Goal: Task Accomplishment & Management: Manage account settings

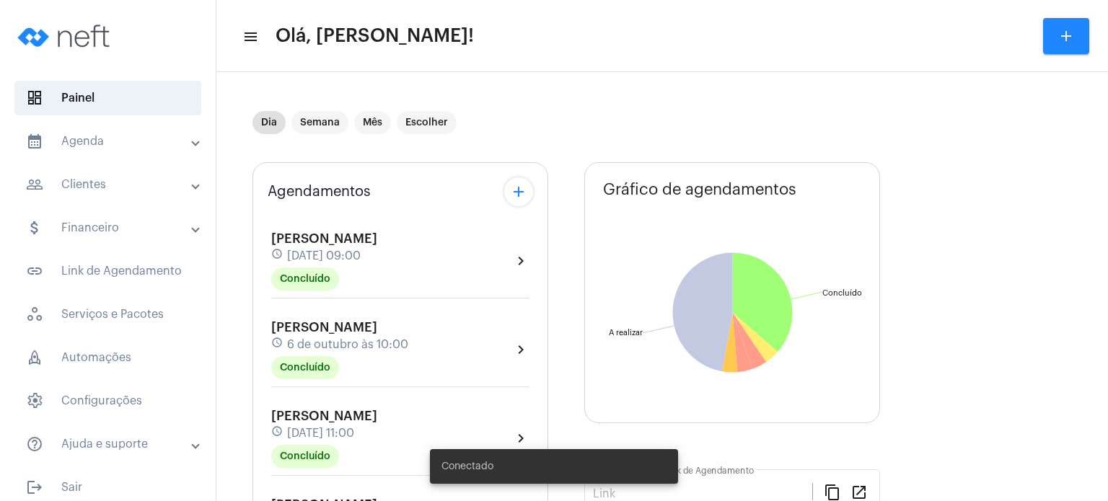
type input "[URL][DOMAIN_NAME]"
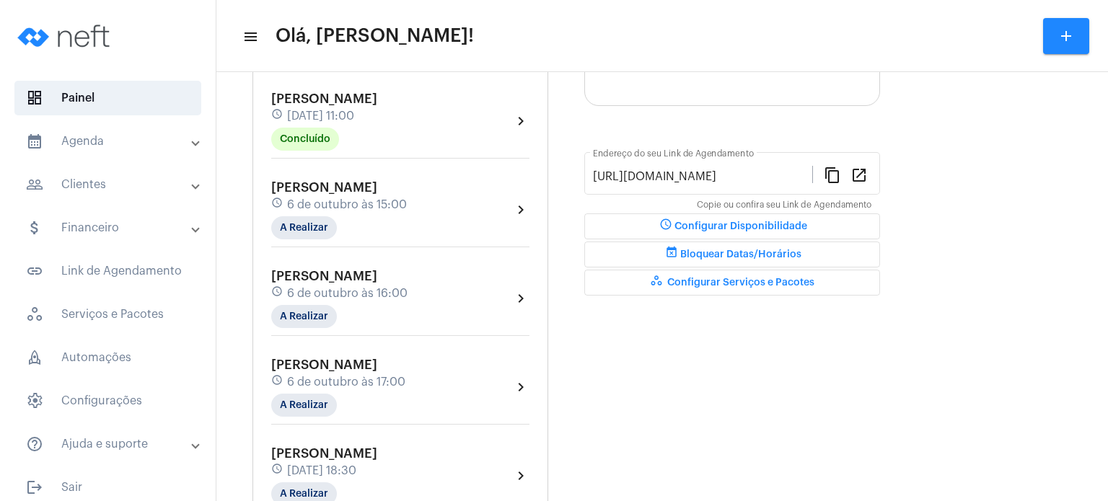
scroll to position [346, 0]
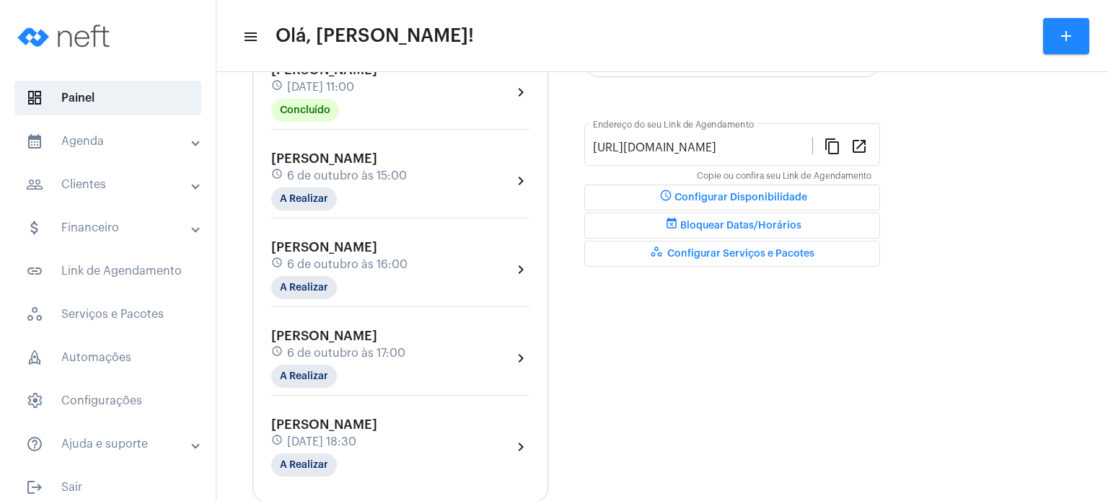
click at [302, 152] on span "[PERSON_NAME]" at bounding box center [324, 158] width 106 height 13
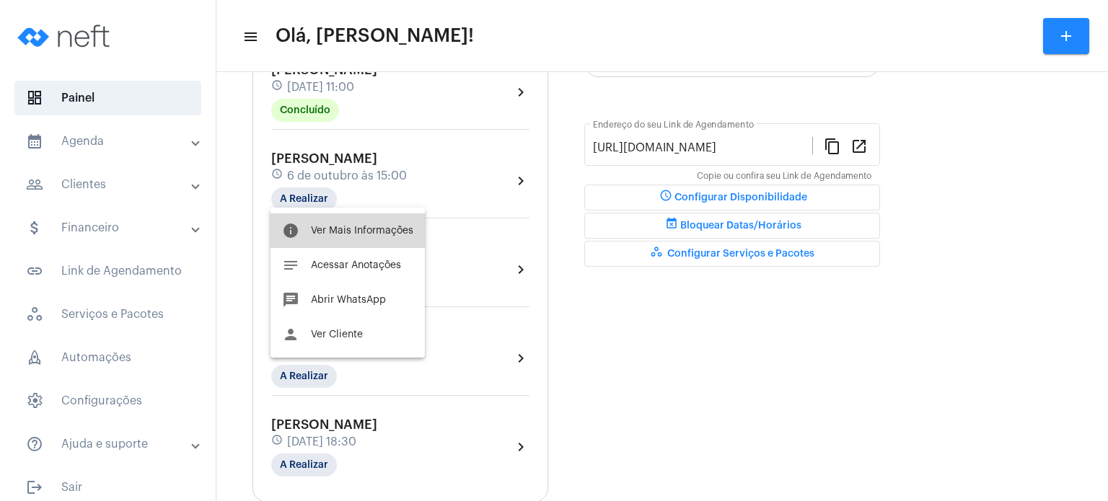
click at [321, 226] on span "Ver Mais Informações" at bounding box center [362, 231] width 102 height 10
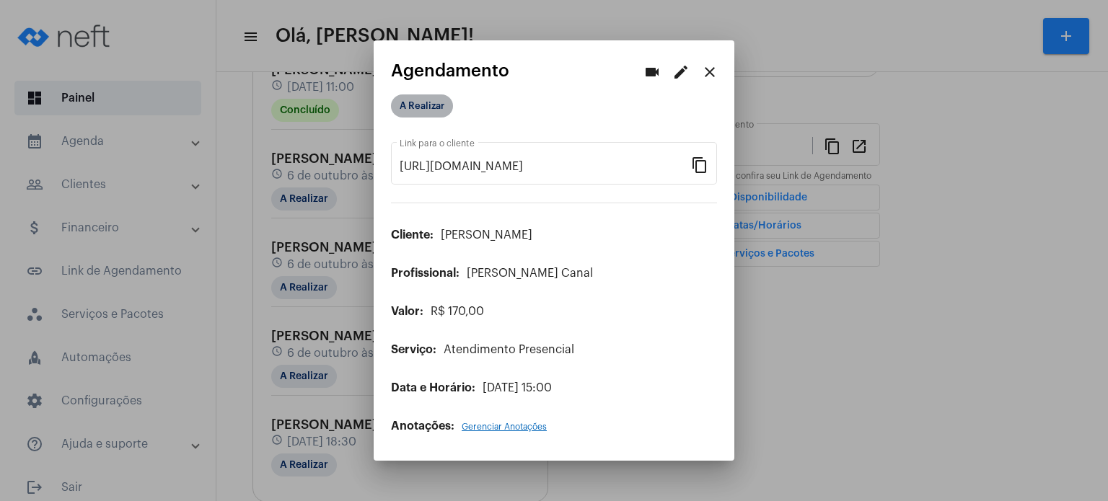
click at [436, 106] on mat-chip "A Realizar" at bounding box center [422, 106] width 62 height 23
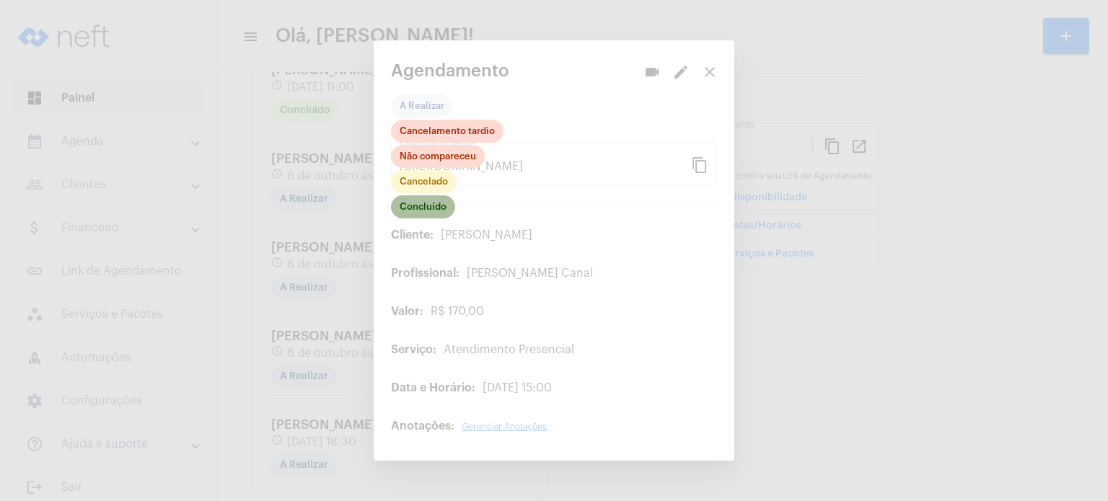
click at [419, 207] on mat-chip "Concluído" at bounding box center [423, 207] width 64 height 23
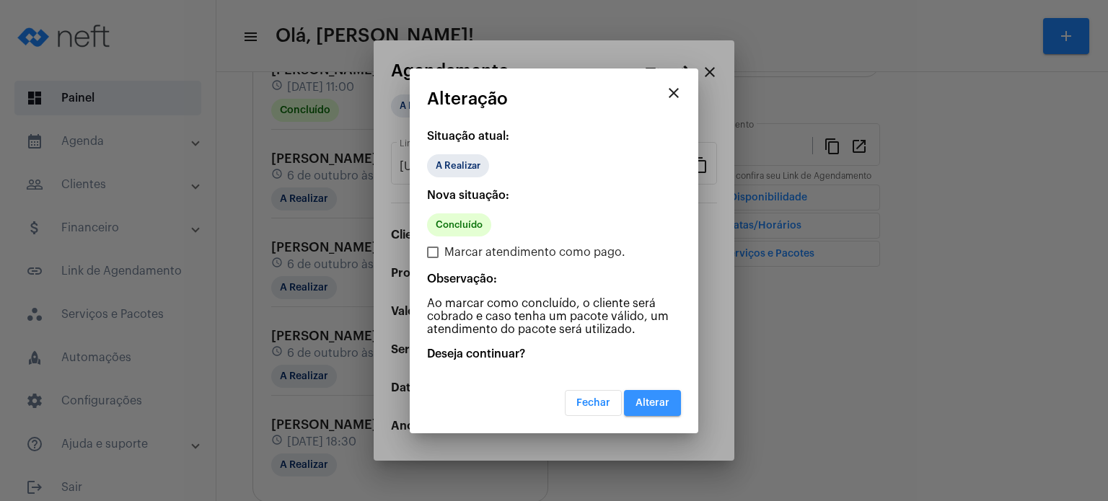
click at [636, 405] on span "Alterar" at bounding box center [653, 403] width 34 height 10
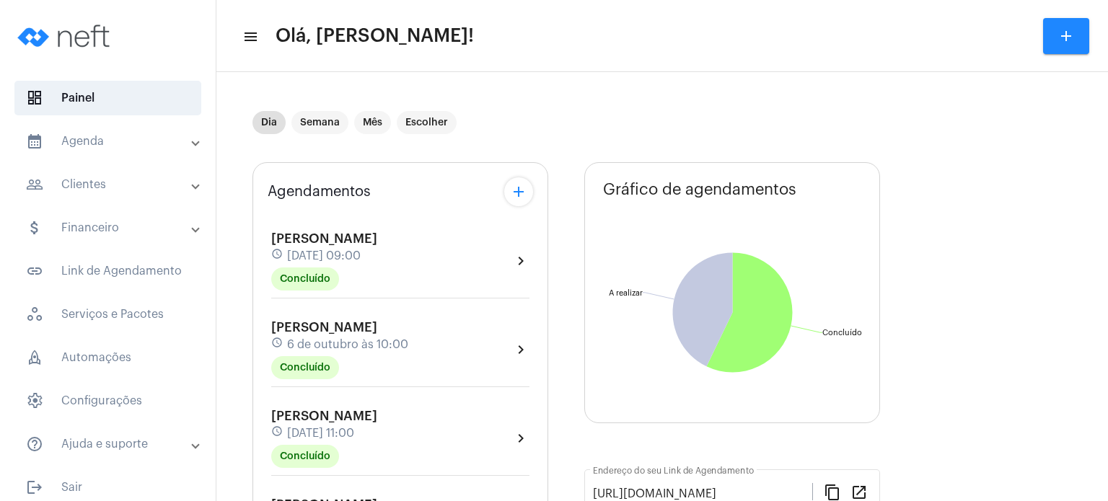
click at [253, 418] on div "Agendamentos add [PERSON_NAME] schedule [DATE] 09:00 Concluído chevron_right [P…" at bounding box center [401, 505] width 296 height 687
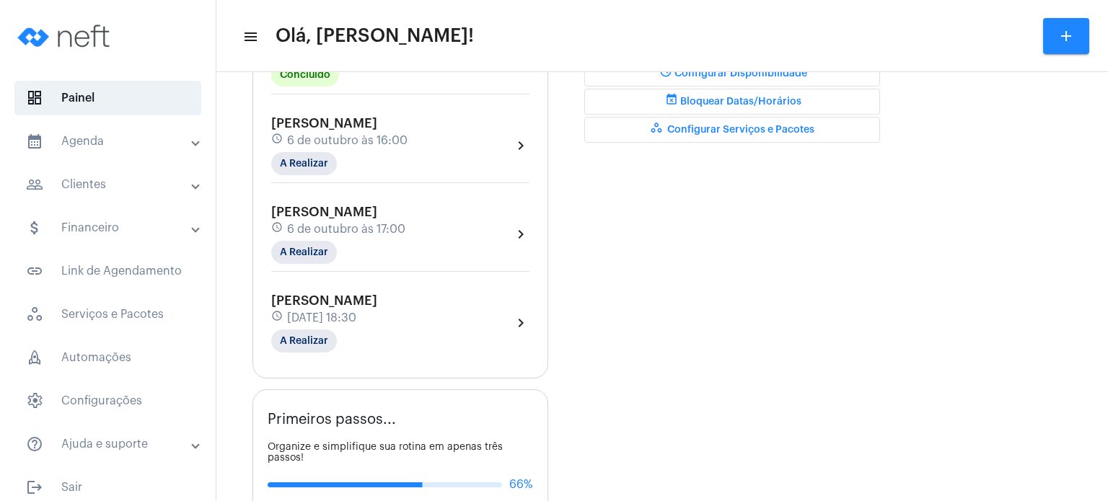
scroll to position [462, 0]
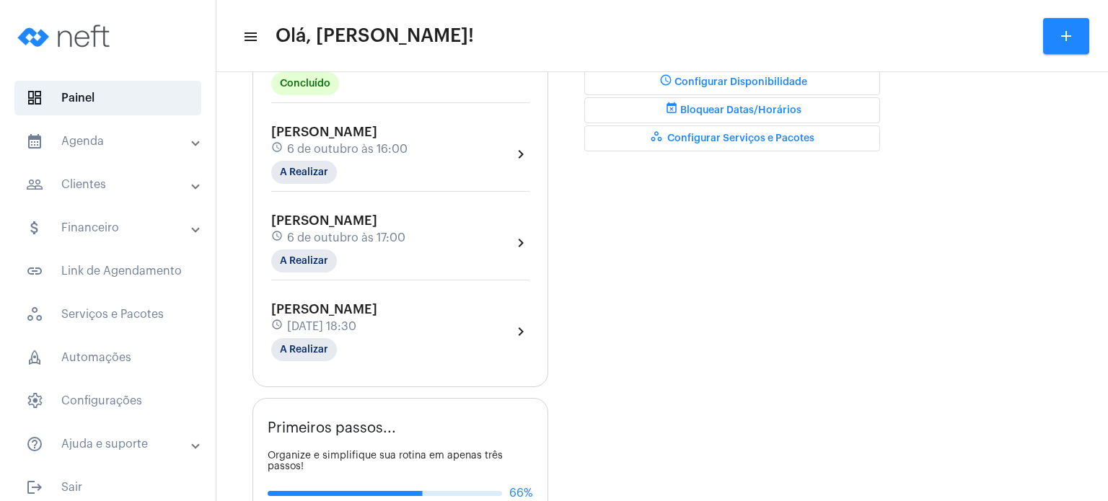
click at [623, 402] on div "Gráfico de agendamentos Não há agendamentos Concluído Concluído A realizar A re…" at bounding box center [732, 269] width 296 height 1136
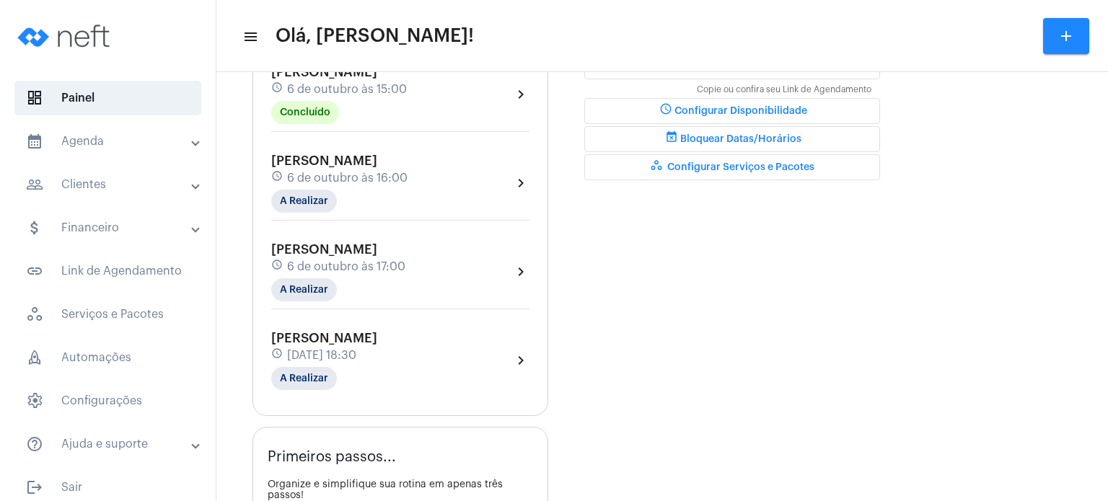
scroll to position [404, 0]
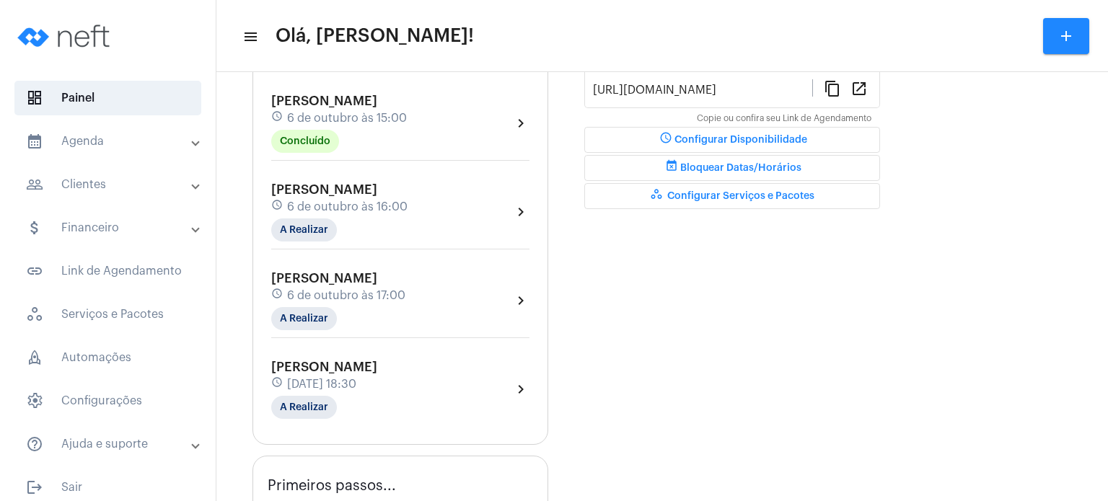
click at [364, 118] on span "6 de outubro às 15:00" at bounding box center [347, 118] width 120 height 13
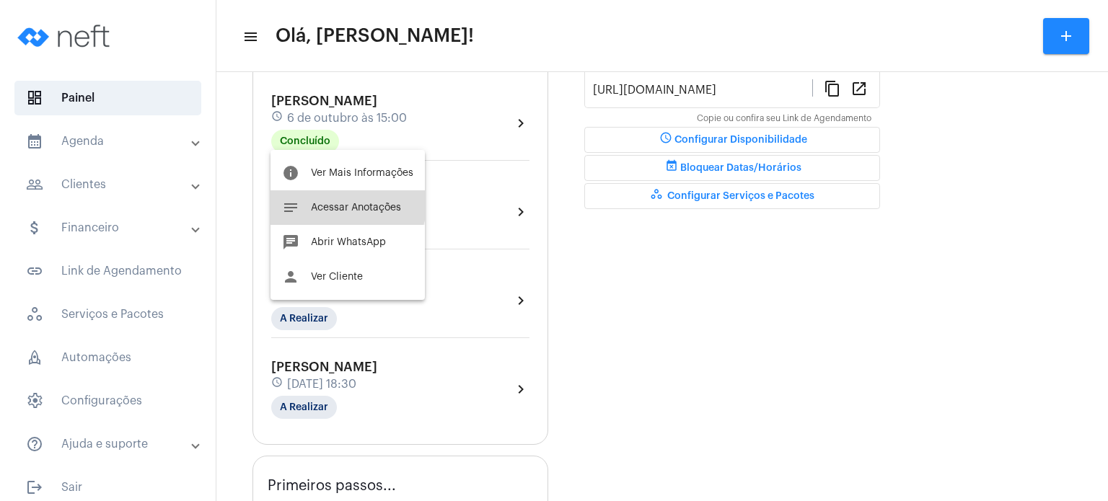
click at [338, 201] on button "notes Acessar Anotações" at bounding box center [348, 207] width 154 height 35
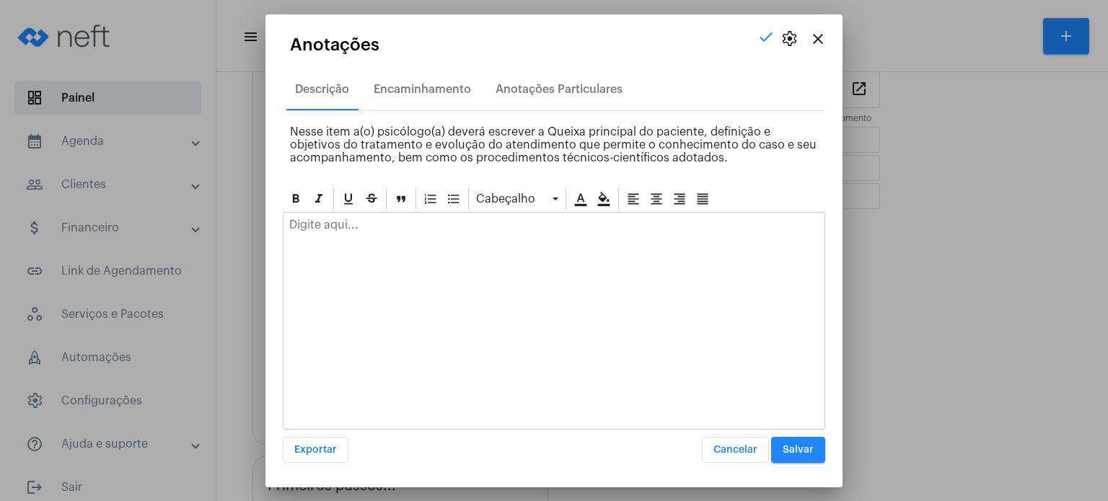
click at [329, 232] on div at bounding box center [554, 229] width 541 height 32
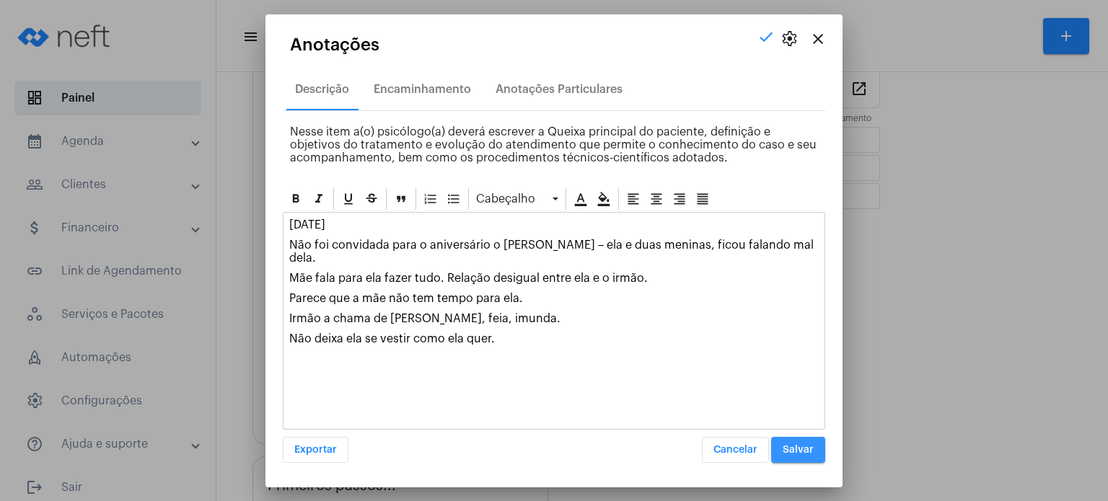
click at [794, 443] on button "Salvar" at bounding box center [798, 450] width 54 height 26
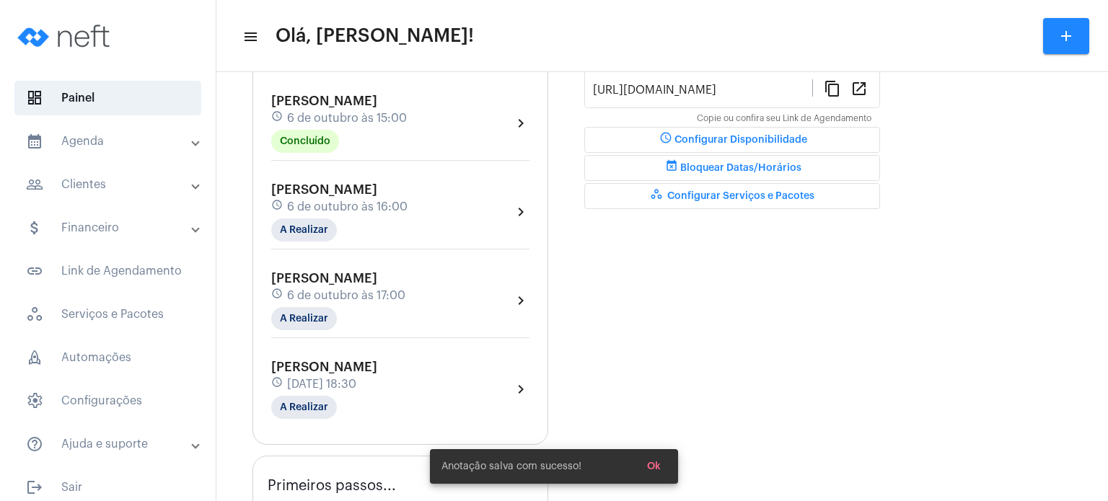
click at [368, 190] on span "[PERSON_NAME]" at bounding box center [324, 189] width 106 height 13
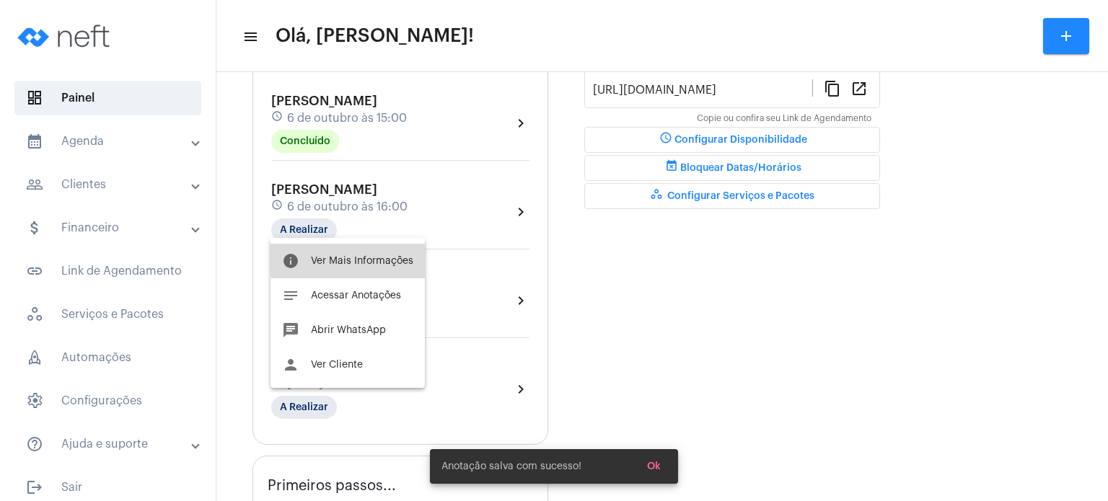
click at [351, 247] on button "info Ver Mais Informações" at bounding box center [348, 261] width 154 height 35
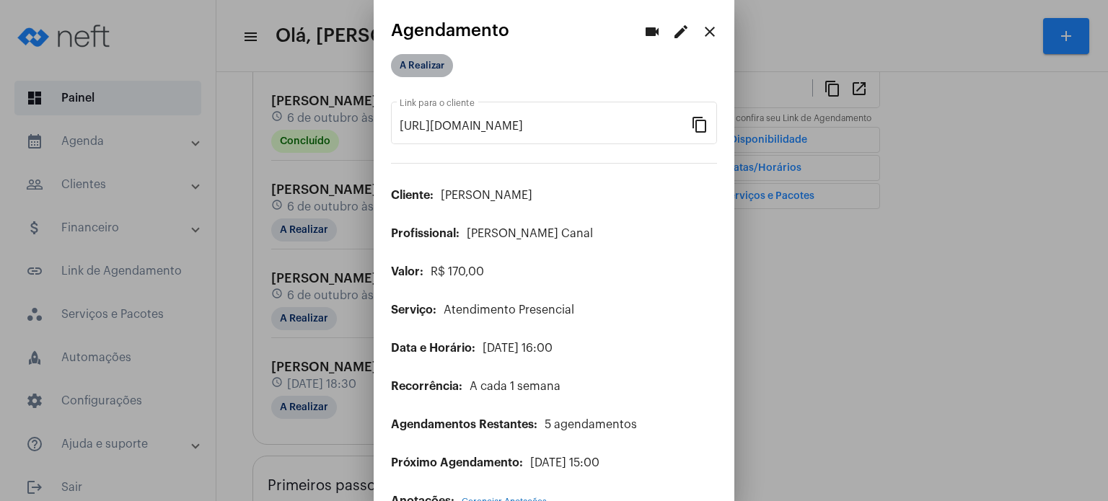
click at [432, 61] on mat-chip "A Realizar" at bounding box center [422, 65] width 62 height 23
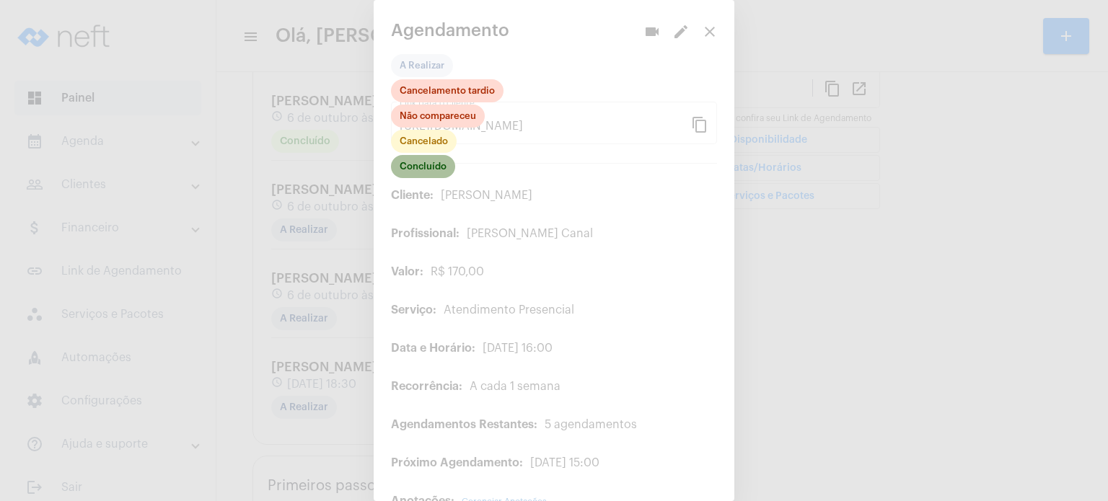
click at [426, 170] on mat-chip "Concluído" at bounding box center [423, 166] width 64 height 23
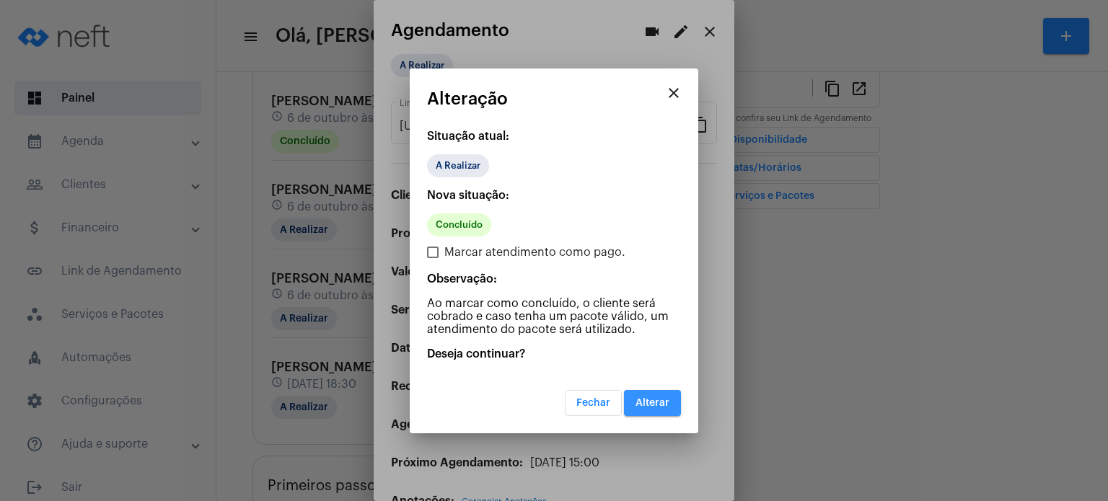
click at [636, 392] on button "Alterar" at bounding box center [652, 403] width 57 height 26
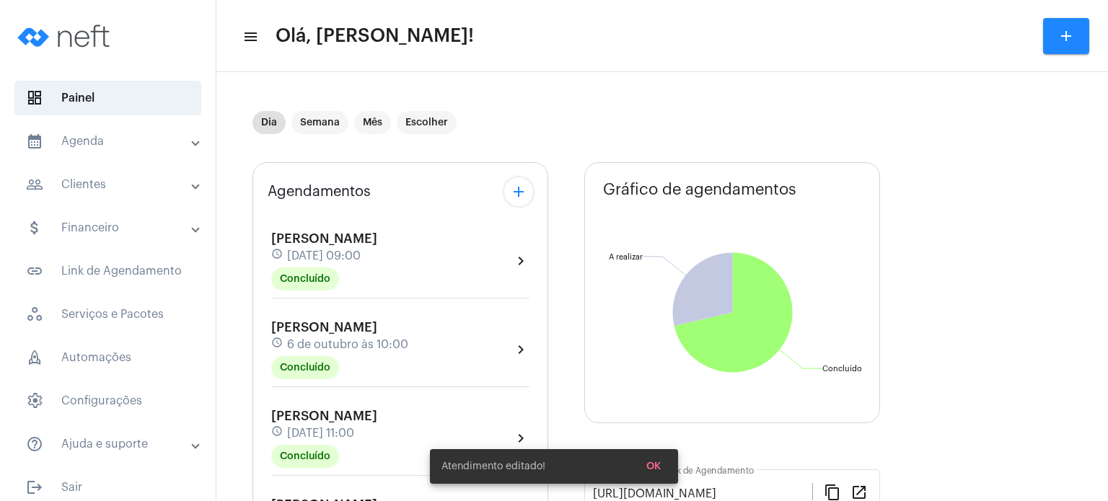
click at [255, 252] on div "Agendamentos add [PERSON_NAME] schedule [DATE] 09:00 Concluído chevron_right [P…" at bounding box center [401, 505] width 296 height 687
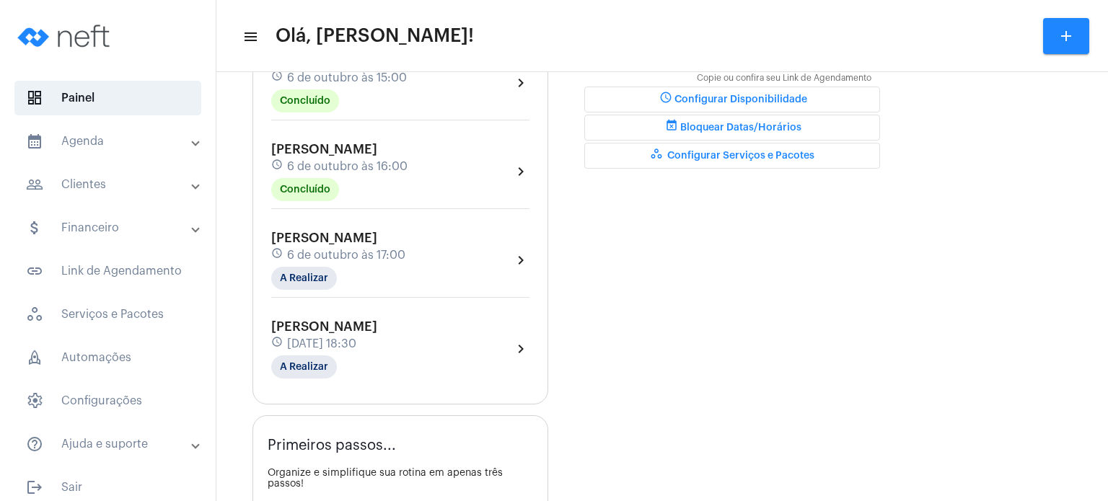
scroll to position [462, 0]
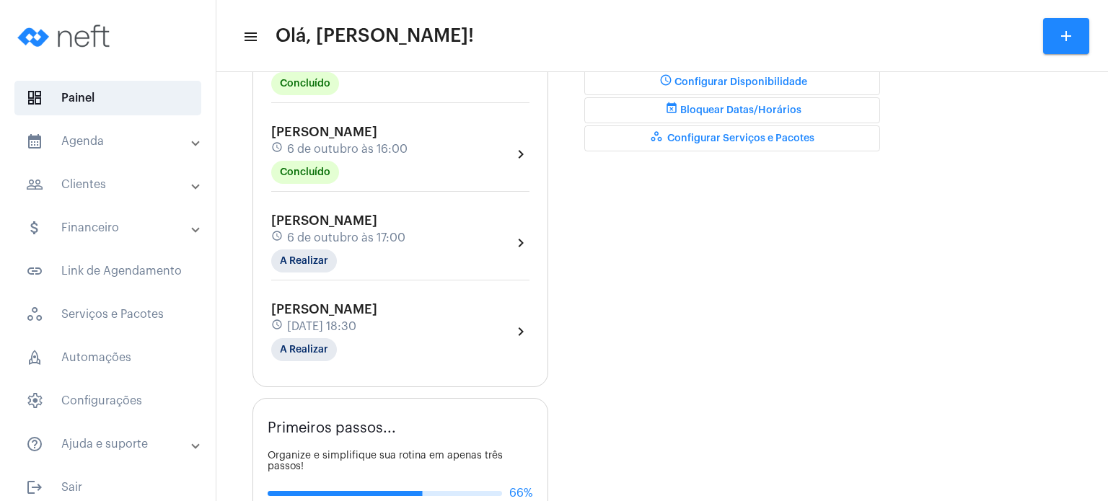
click at [364, 143] on span "6 de outubro às 16:00" at bounding box center [347, 149] width 120 height 13
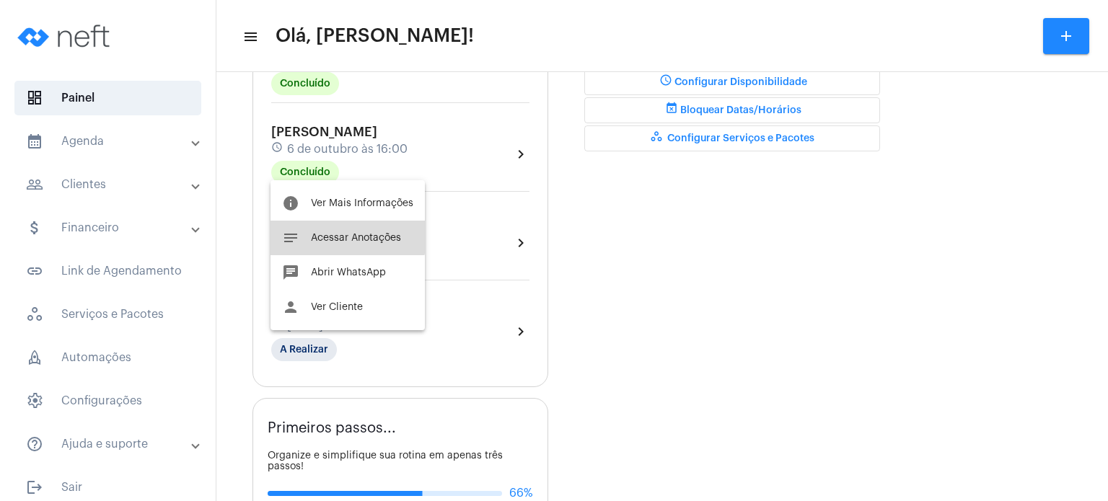
click at [330, 233] on span "Acessar Anotações" at bounding box center [356, 238] width 90 height 10
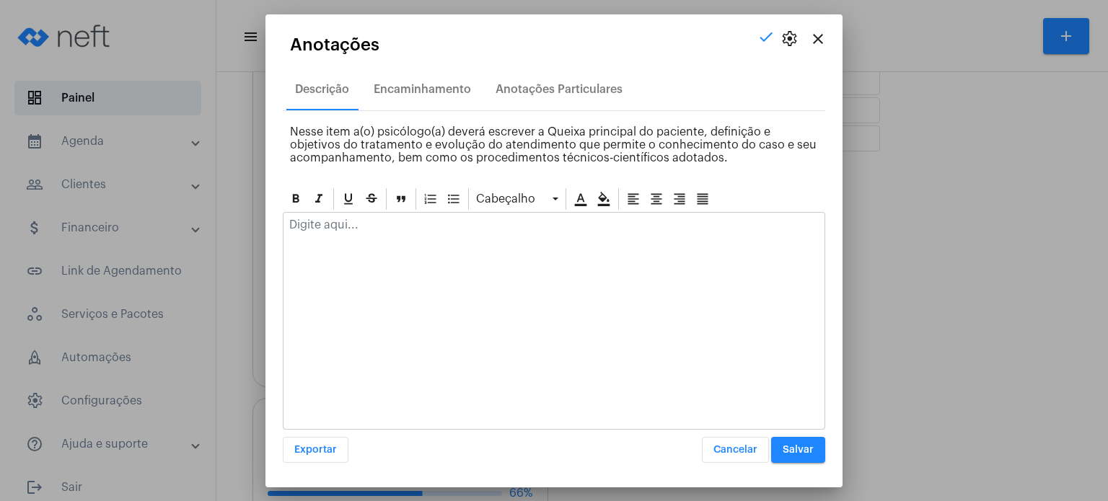
click at [330, 233] on div at bounding box center [554, 229] width 541 height 32
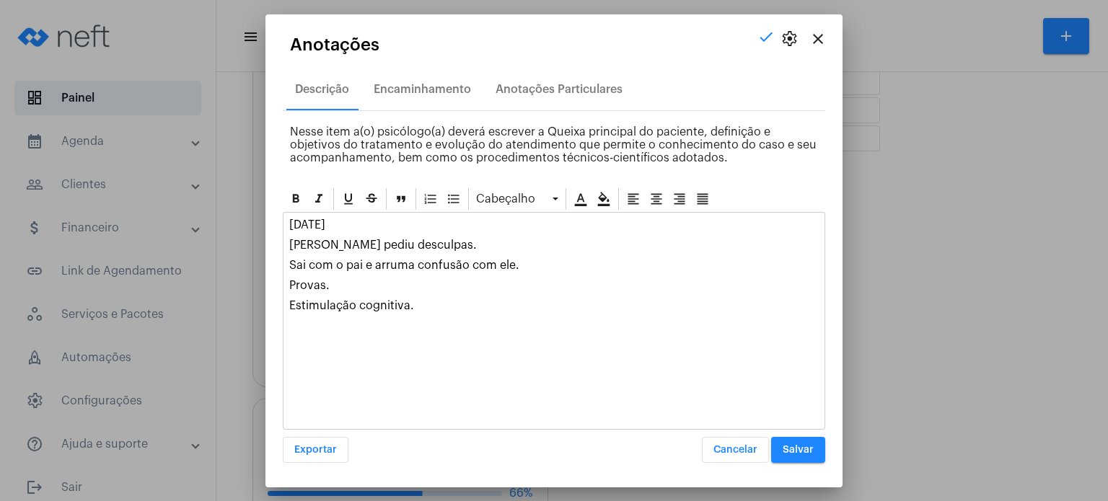
click at [811, 449] on span "Salvar" at bounding box center [798, 450] width 31 height 10
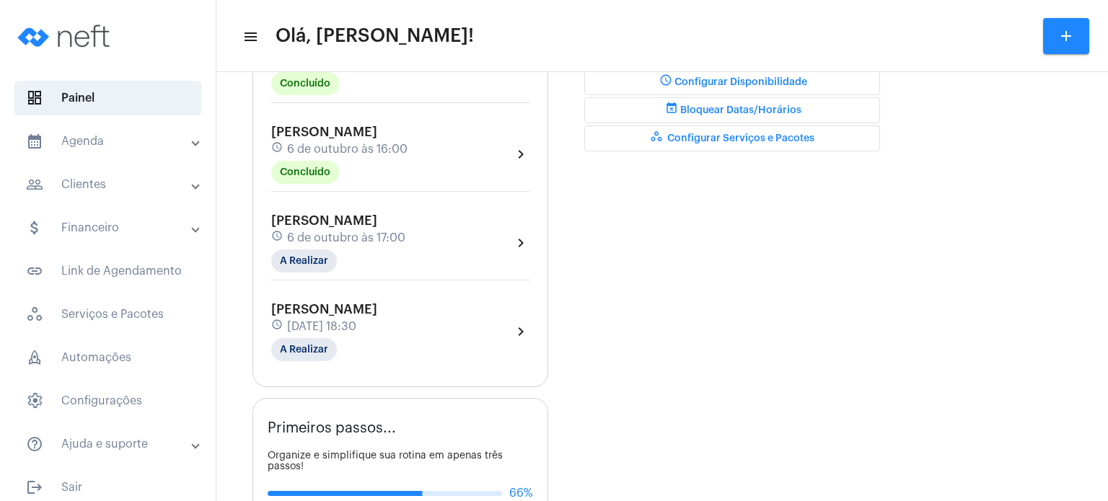
click at [291, 216] on span "[PERSON_NAME]" at bounding box center [324, 220] width 106 height 13
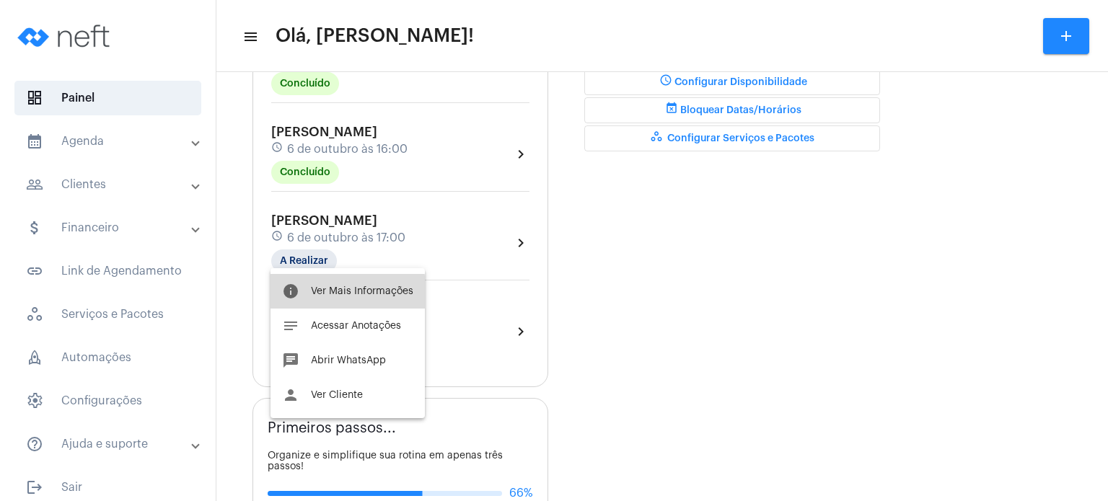
click at [304, 294] on button "info Ver Mais Informações" at bounding box center [348, 291] width 154 height 35
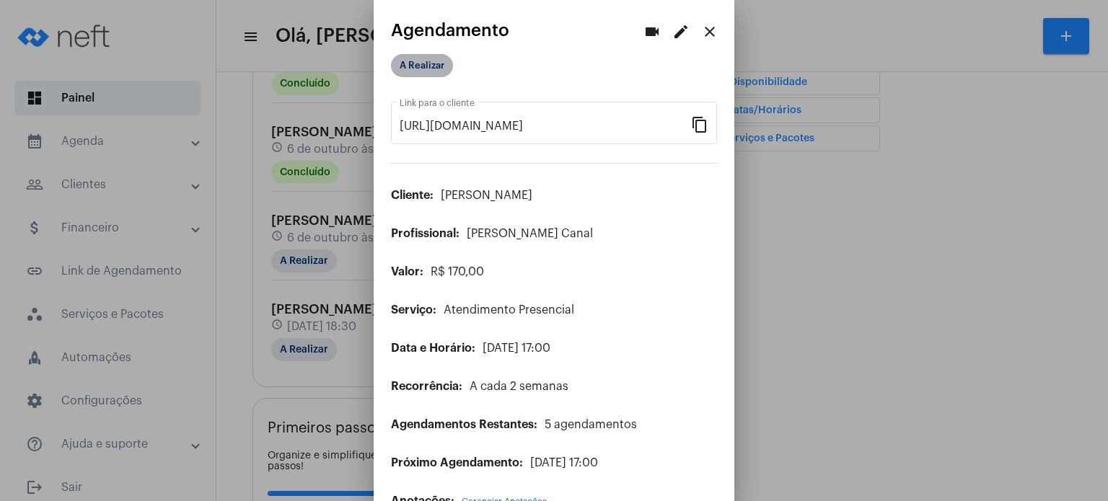
click at [405, 66] on mat-chip "A Realizar" at bounding box center [422, 65] width 62 height 23
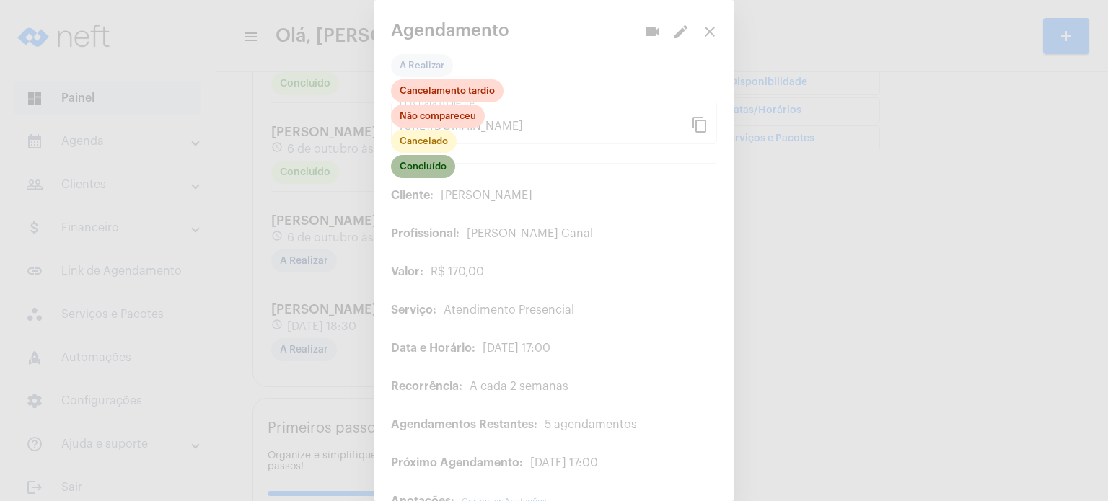
click at [413, 168] on mat-chip "Concluído" at bounding box center [423, 166] width 64 height 23
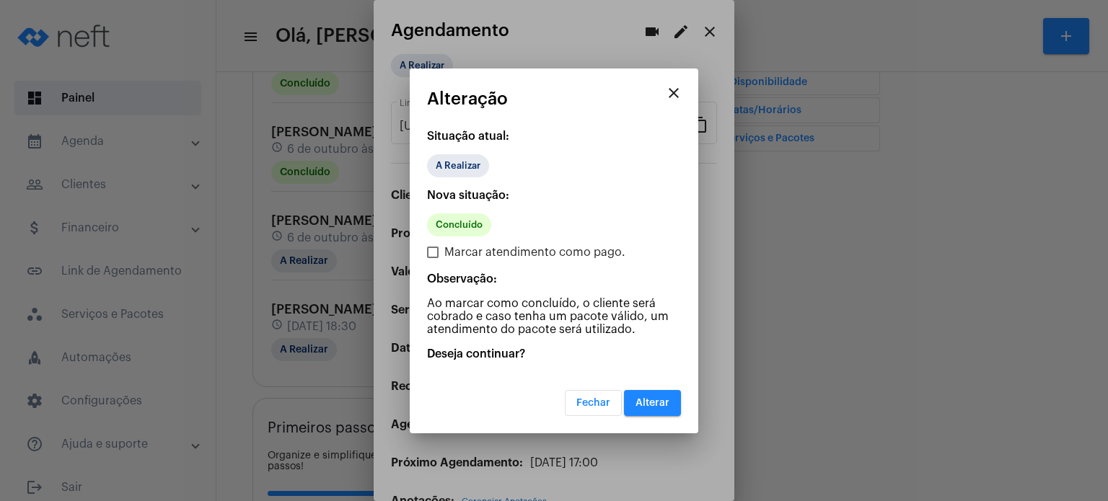
click at [640, 398] on span "Alterar" at bounding box center [653, 403] width 34 height 10
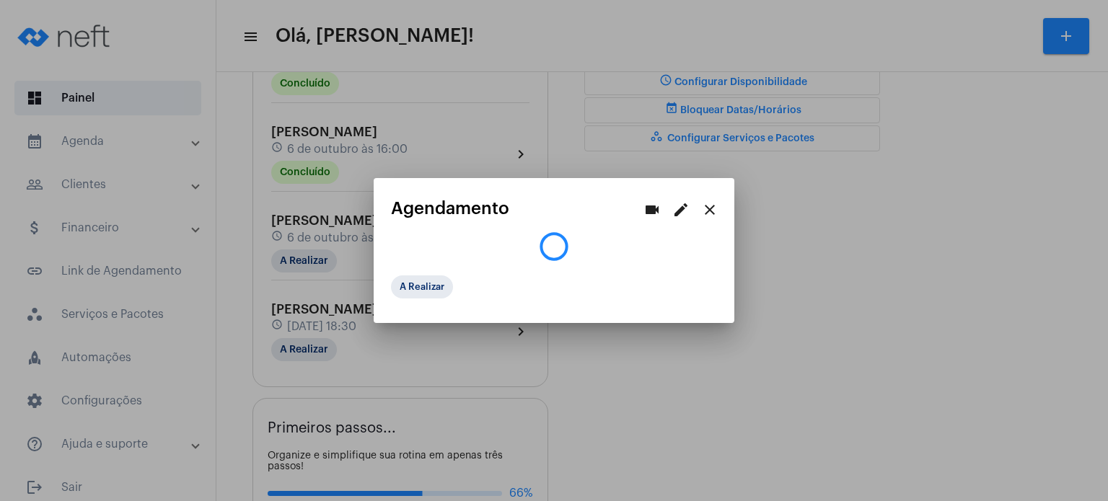
click at [640, 397] on div at bounding box center [554, 250] width 1108 height 501
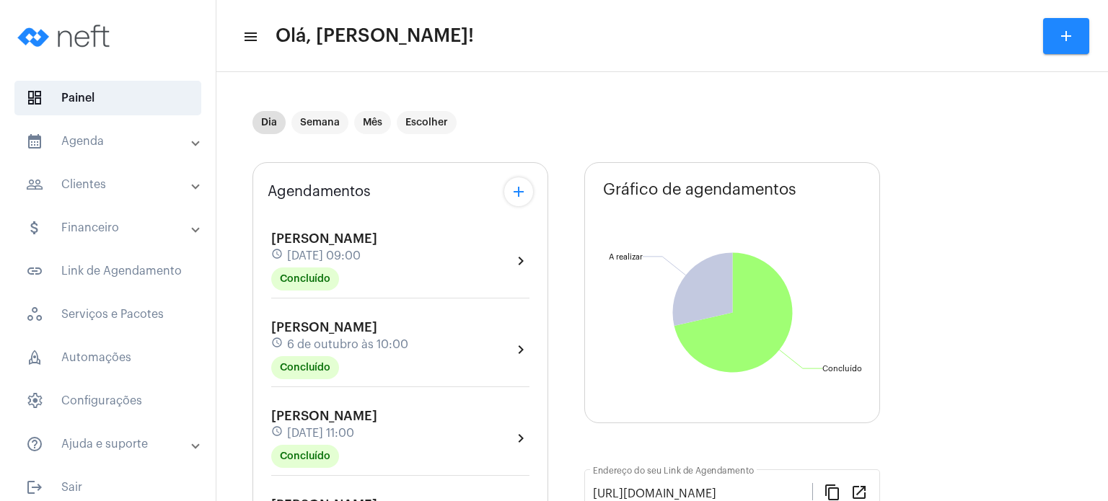
click at [268, 327] on div "[PERSON_NAME] schedule [DATE] 10:00 Concluído chevron_right" at bounding box center [400, 354] width 265 height 74
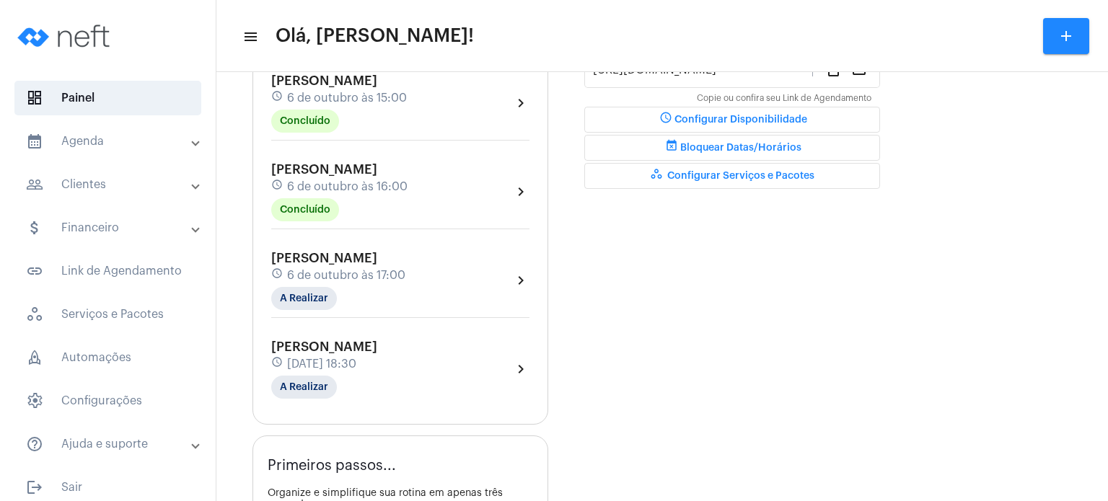
scroll to position [433, 0]
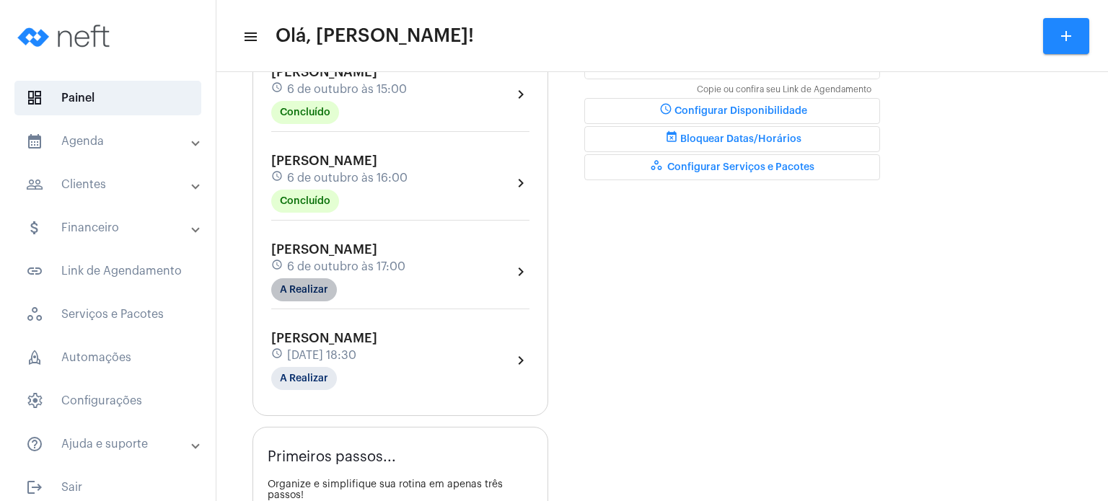
click at [294, 295] on mat-chip "A Realizar" at bounding box center [304, 289] width 66 height 23
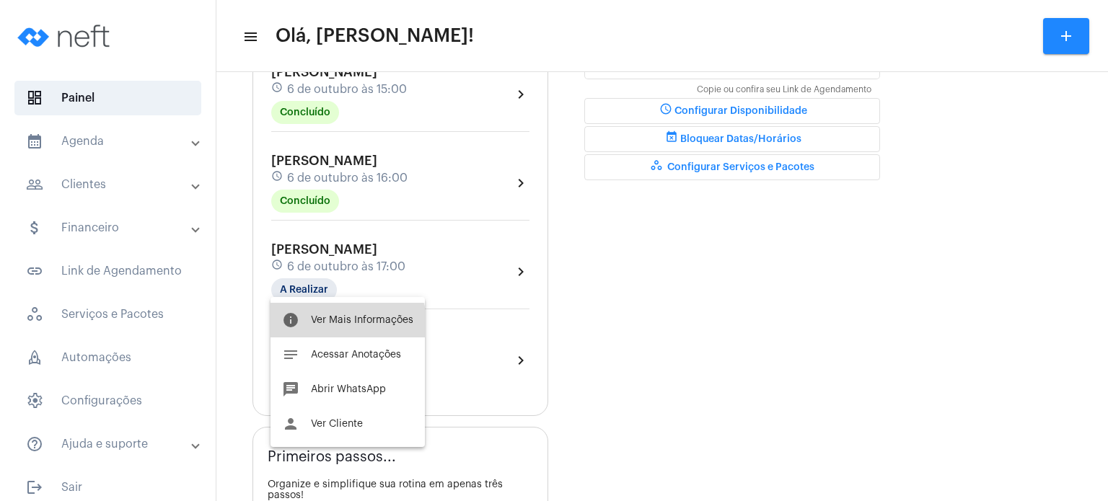
click at [320, 331] on button "info Ver Mais Informações" at bounding box center [348, 320] width 154 height 35
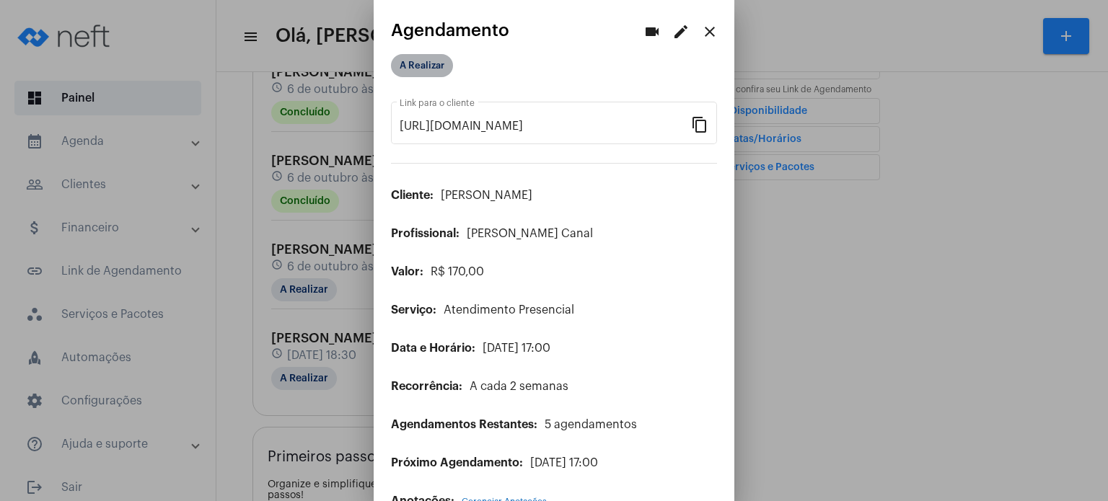
click at [408, 69] on mat-chip "A Realizar" at bounding box center [422, 65] width 62 height 23
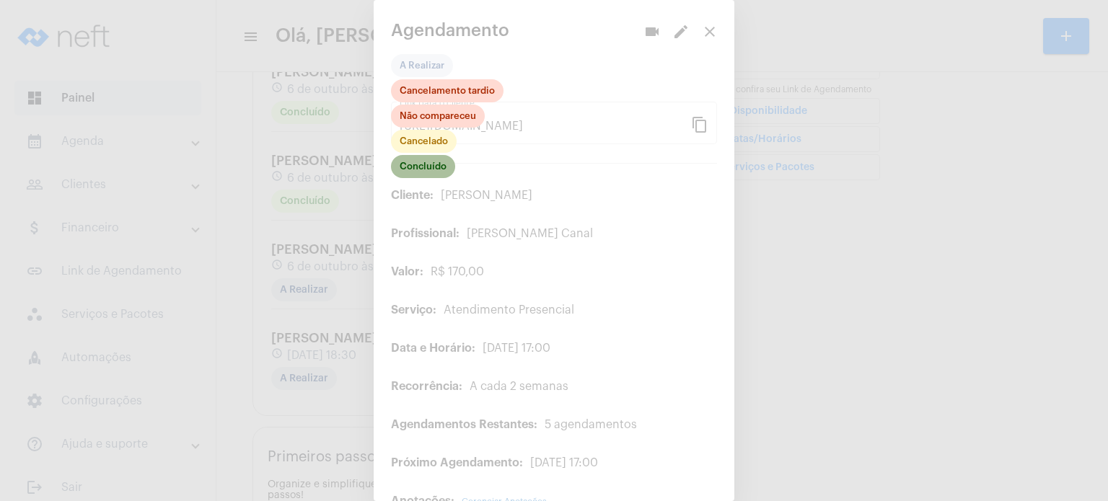
click at [407, 167] on mat-chip "Concluído" at bounding box center [423, 166] width 64 height 23
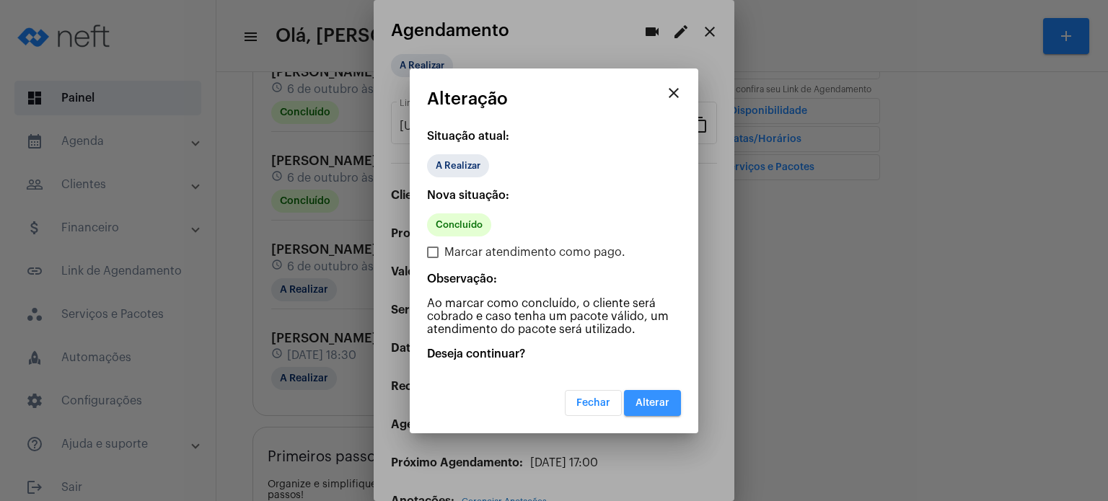
click at [654, 403] on span "Alterar" at bounding box center [653, 403] width 34 height 10
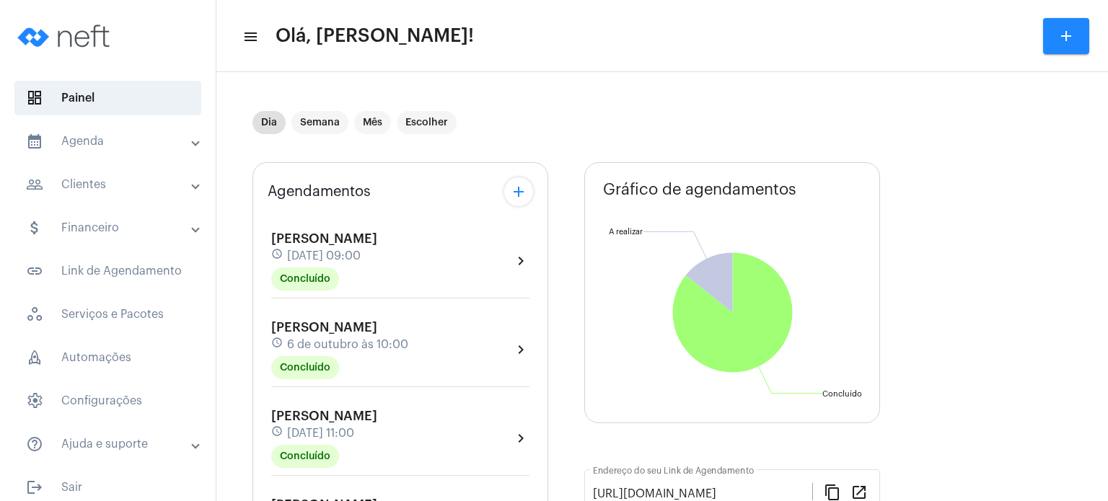
click at [396, 183] on div "Agendamentos add" at bounding box center [400, 191] width 265 height 29
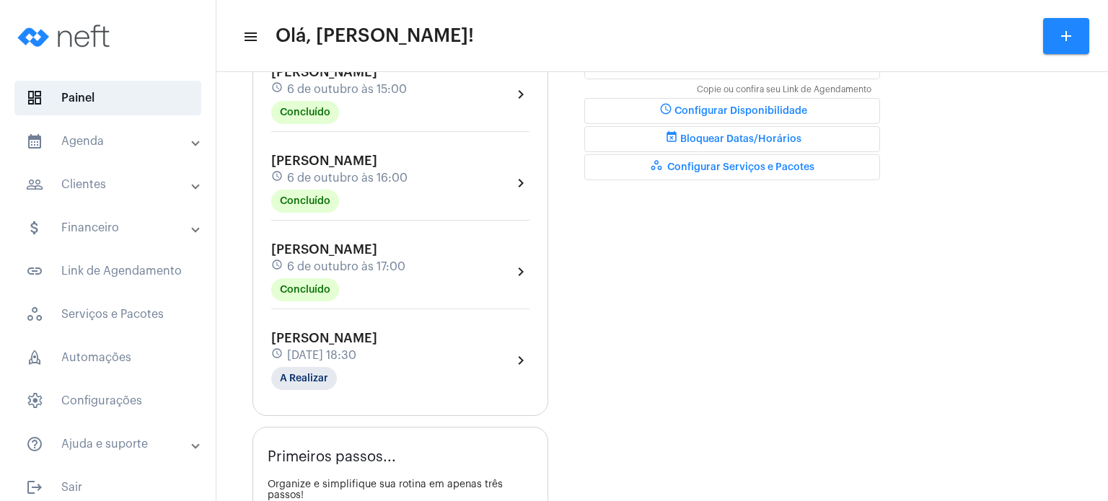
scroll to position [462, 0]
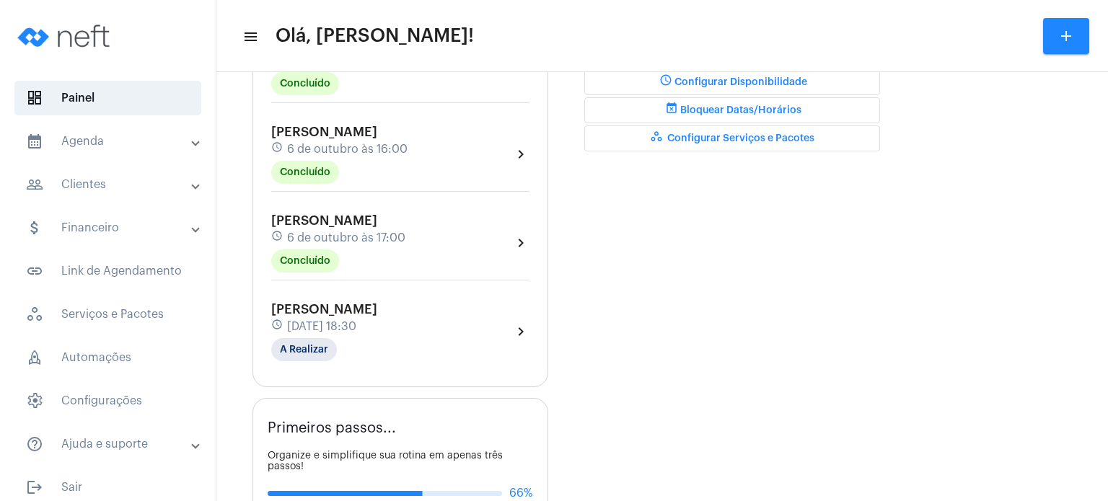
click at [352, 224] on div "[PERSON_NAME] schedule [DATE] 17:00 Concluído" at bounding box center [338, 243] width 134 height 59
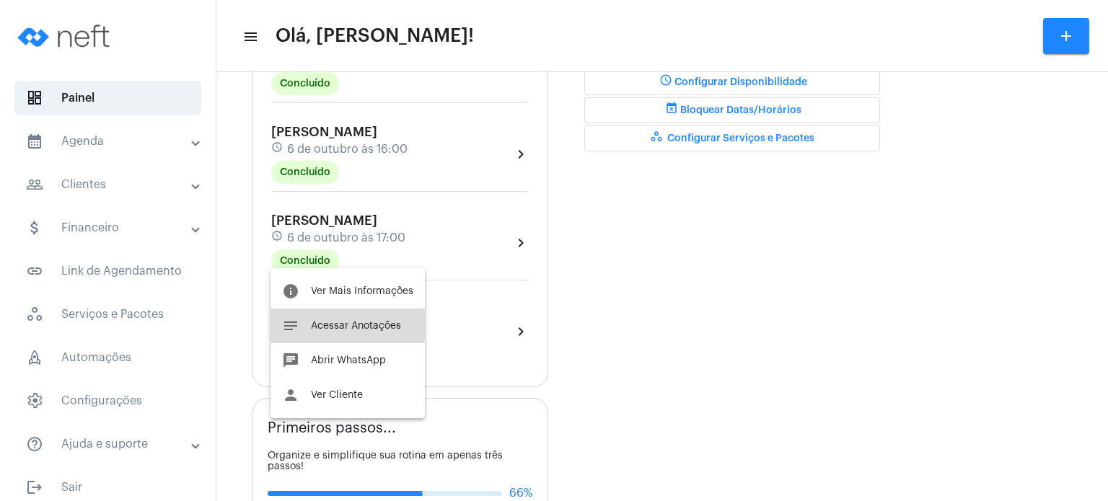
click at [322, 322] on span "Acessar Anotações" at bounding box center [356, 326] width 90 height 10
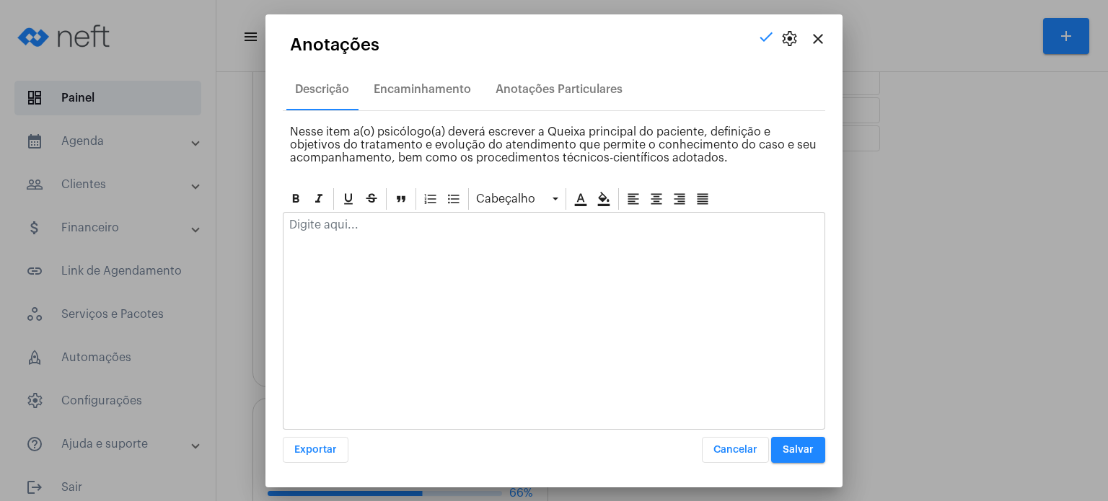
click at [326, 236] on div at bounding box center [554, 229] width 541 height 32
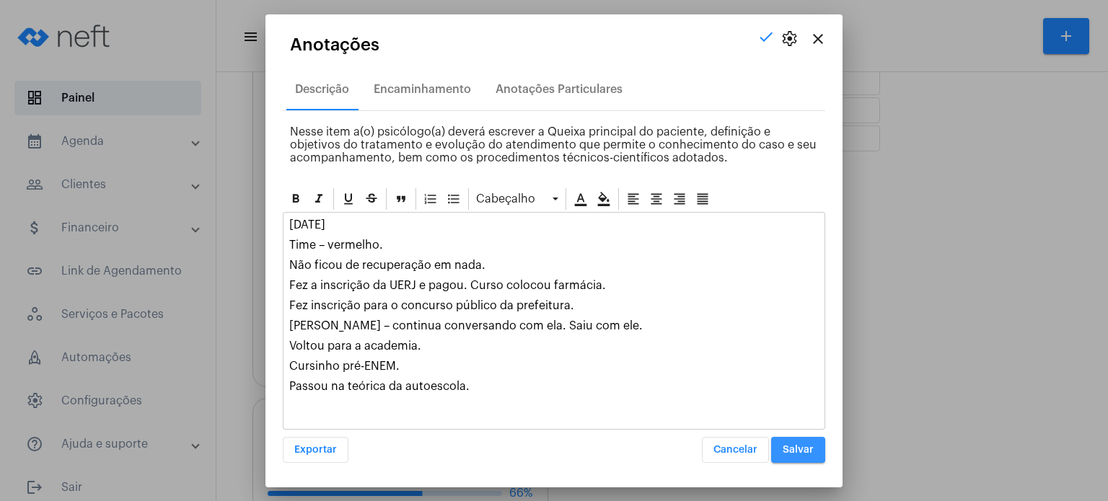
click at [787, 447] on span "Salvar" at bounding box center [798, 450] width 31 height 10
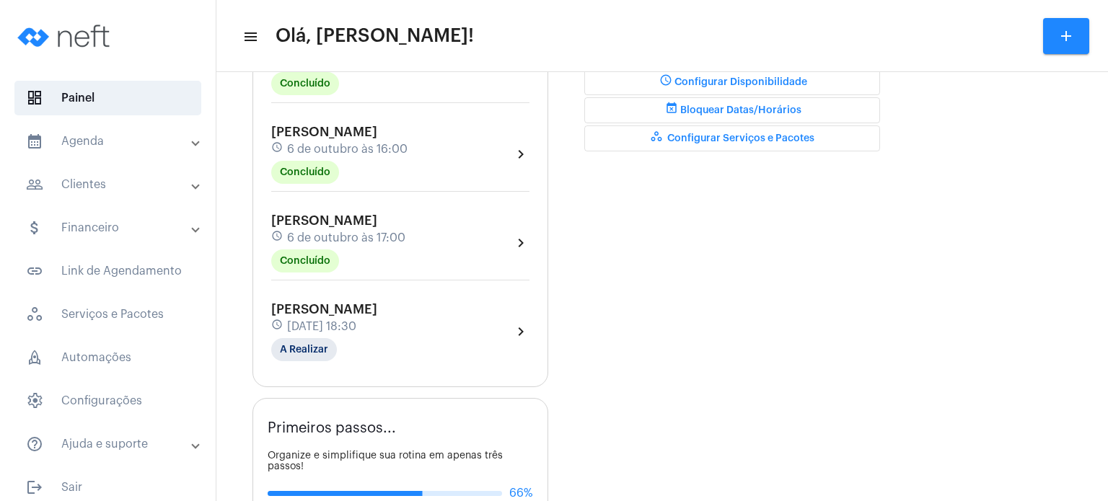
click at [115, 144] on mat-panel-title "calendar_month_outlined Agenda" at bounding box center [109, 141] width 167 height 17
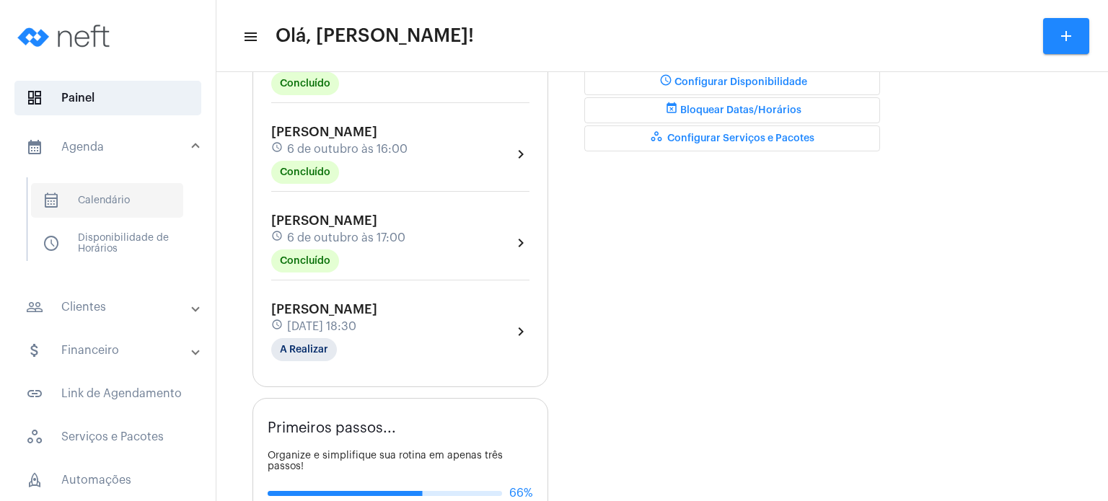
click at [141, 193] on span "calendar_month_outlined Calendário" at bounding box center [107, 200] width 152 height 35
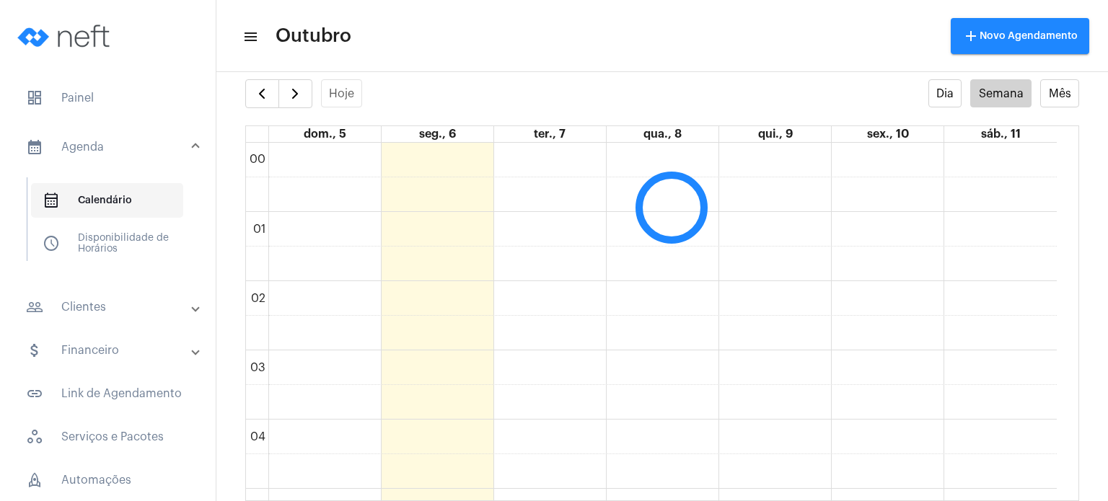
scroll to position [416, 0]
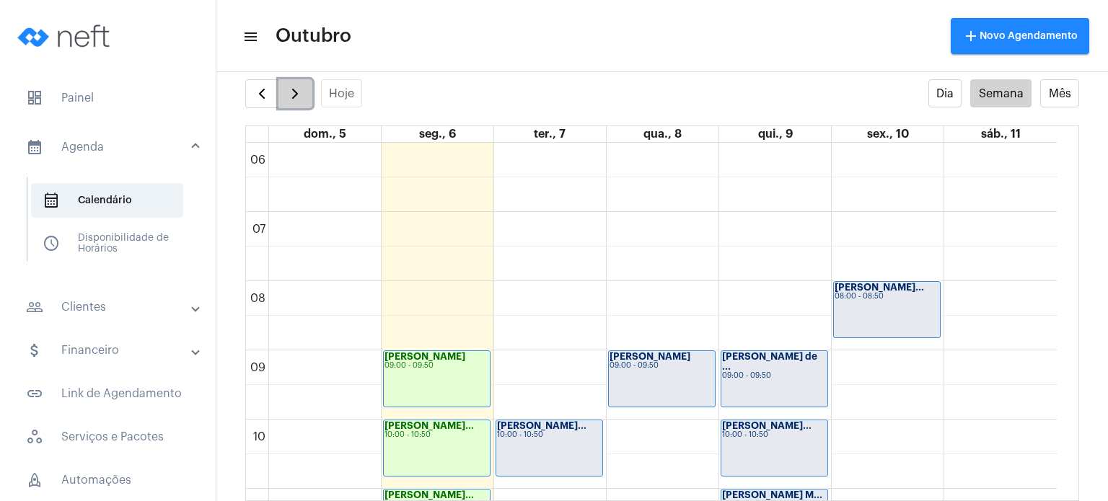
click at [291, 95] on span "button" at bounding box center [294, 93] width 17 height 17
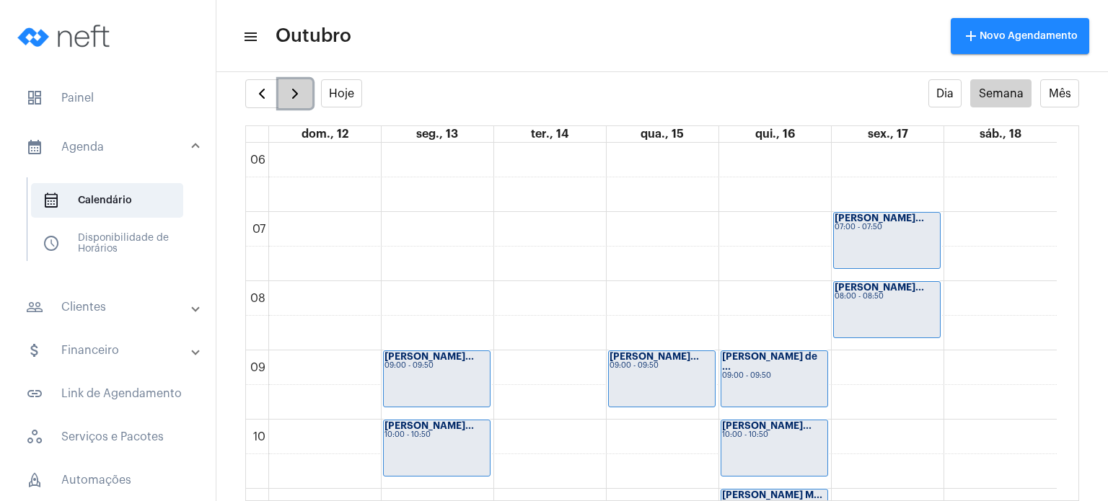
click at [301, 89] on span "button" at bounding box center [294, 93] width 17 height 17
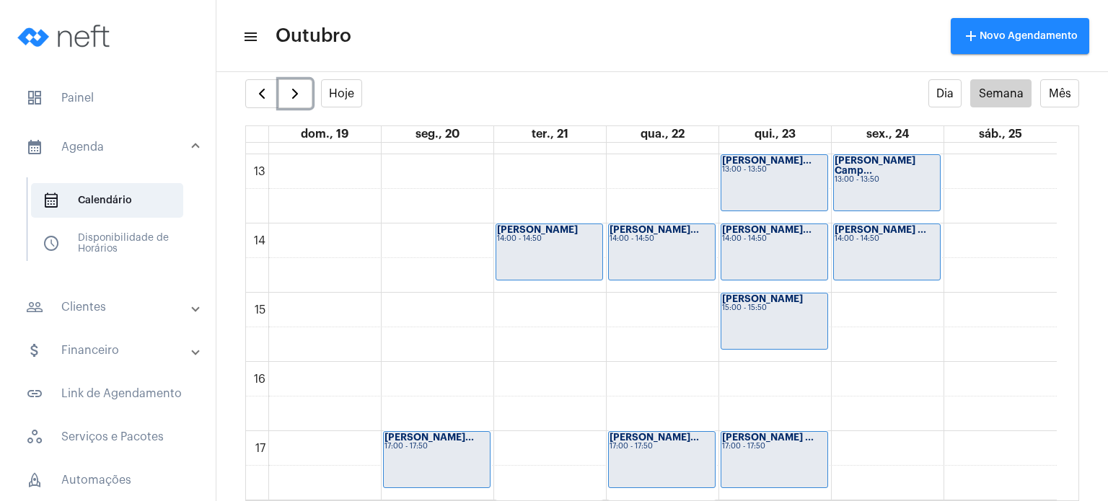
scroll to position [984, 0]
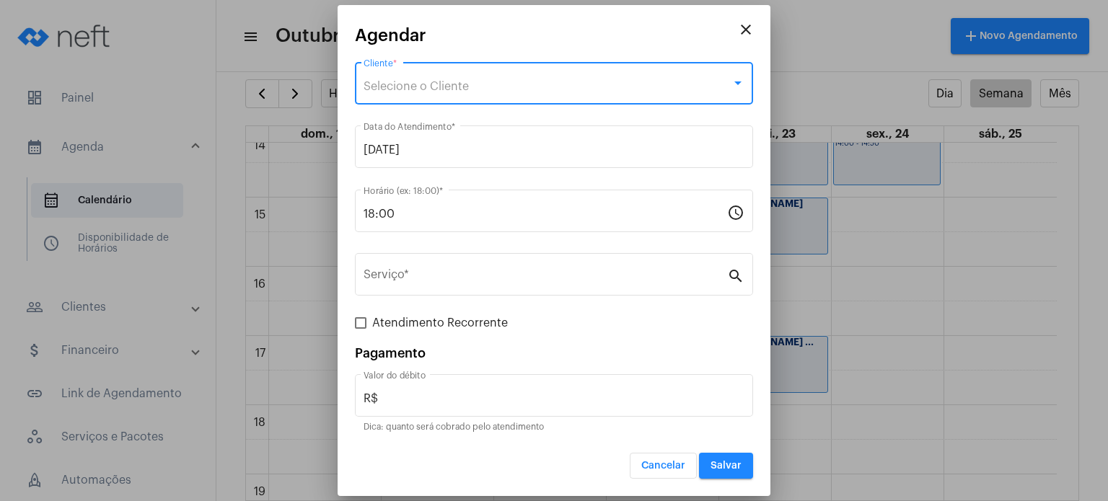
click at [464, 83] on span "Selecione o Cliente" at bounding box center [416, 87] width 105 height 12
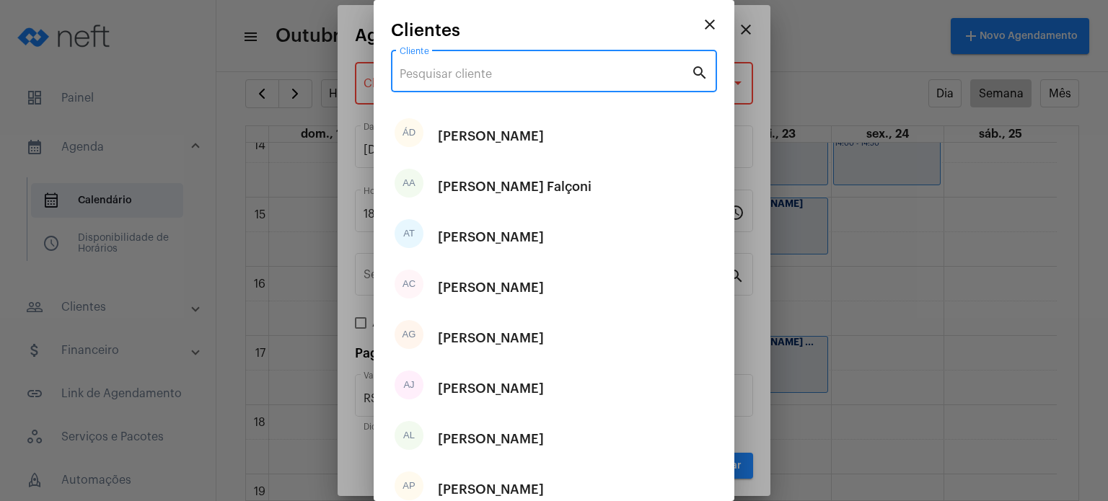
click at [462, 76] on input "Cliente" at bounding box center [545, 74] width 291 height 13
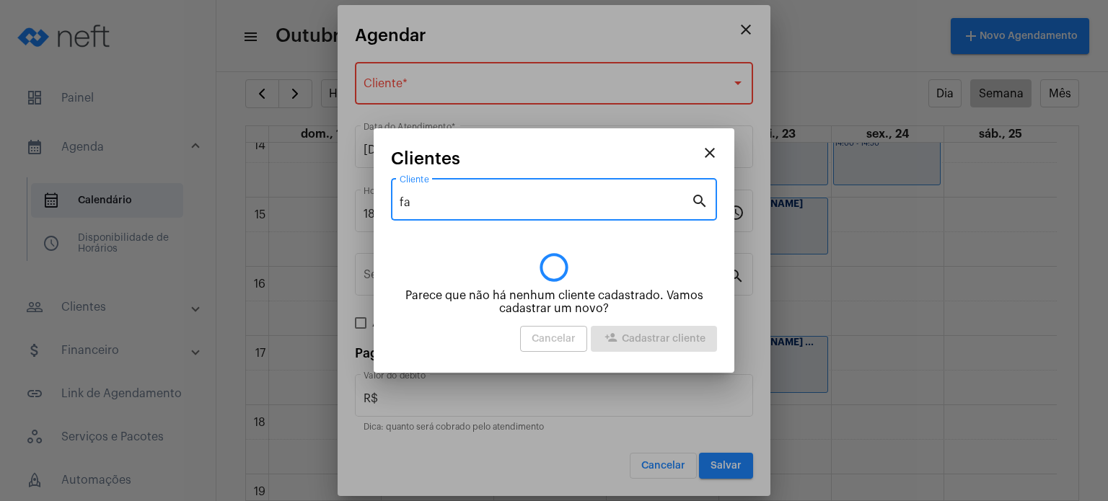
type input "f"
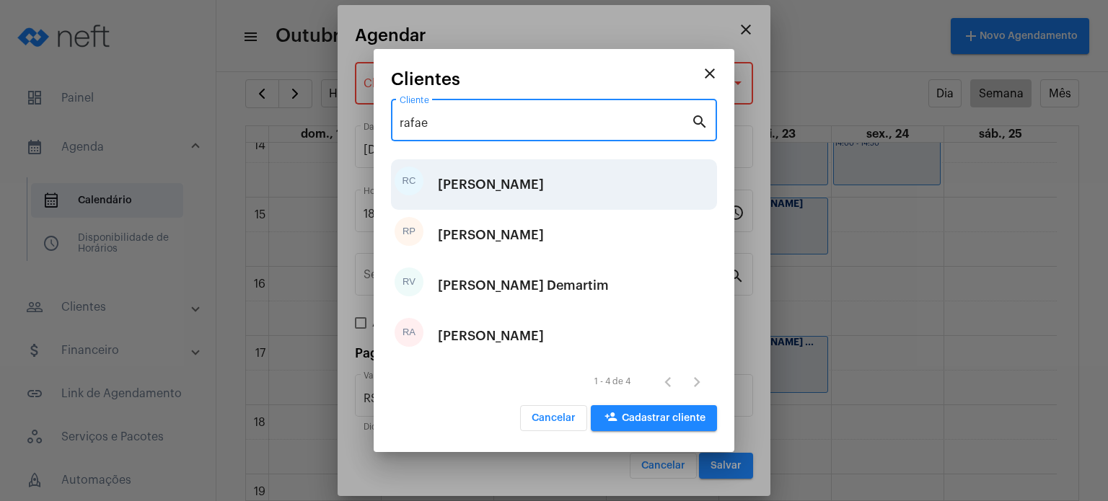
type input "rafae"
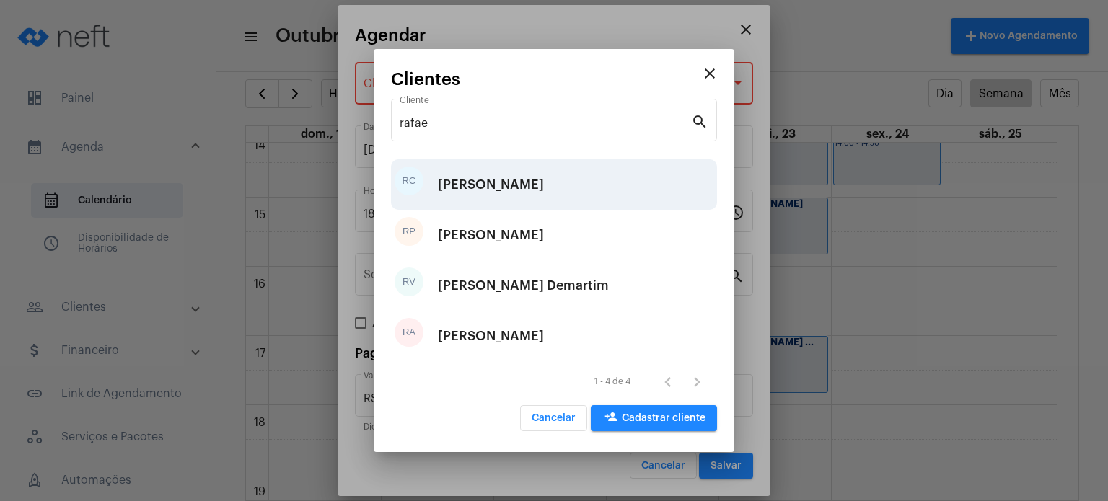
click at [508, 177] on div "[PERSON_NAME]" at bounding box center [491, 184] width 106 height 43
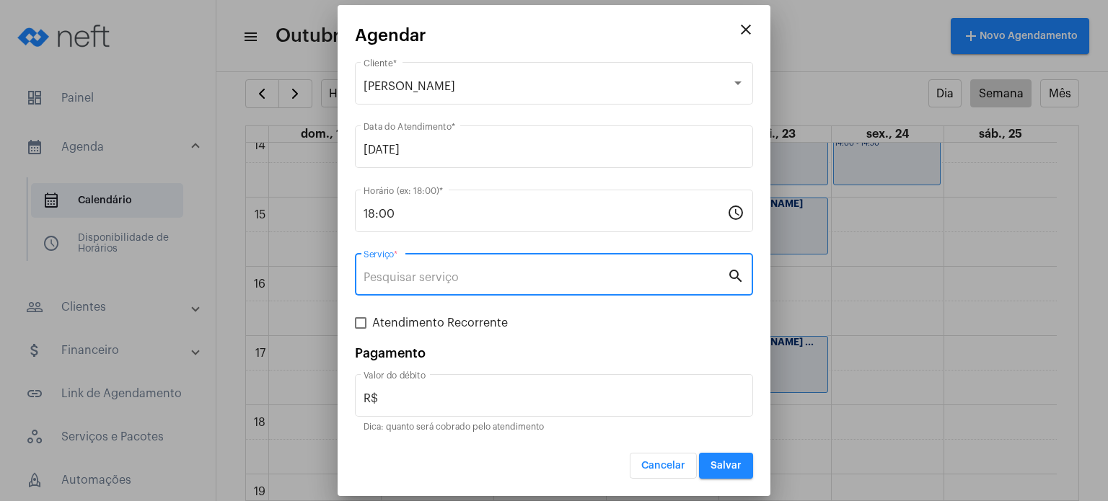
click at [486, 280] on input "Serviço *" at bounding box center [546, 277] width 364 height 13
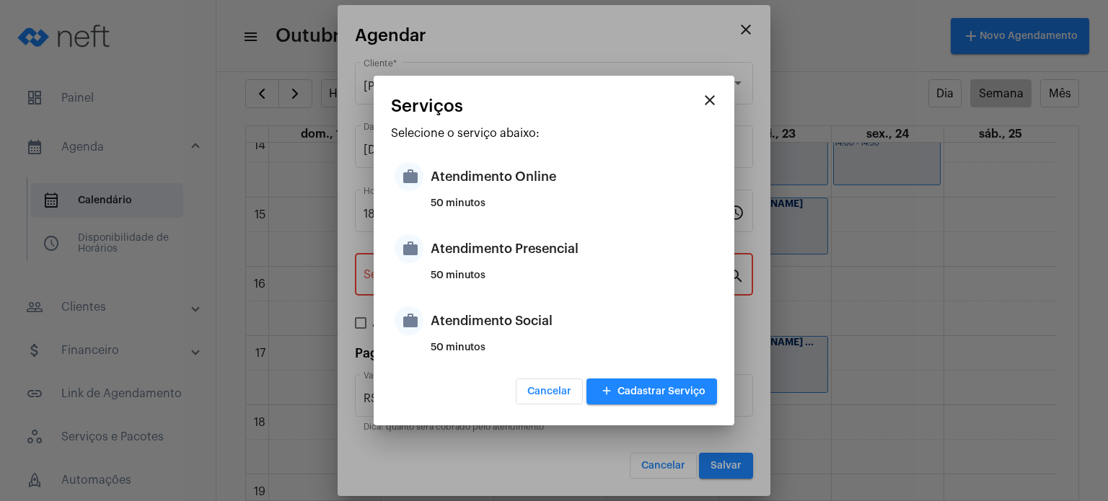
click at [486, 280] on div "50 minutos" at bounding box center [572, 282] width 283 height 22
type input "Atendimento Presencial"
type input "R$ 170"
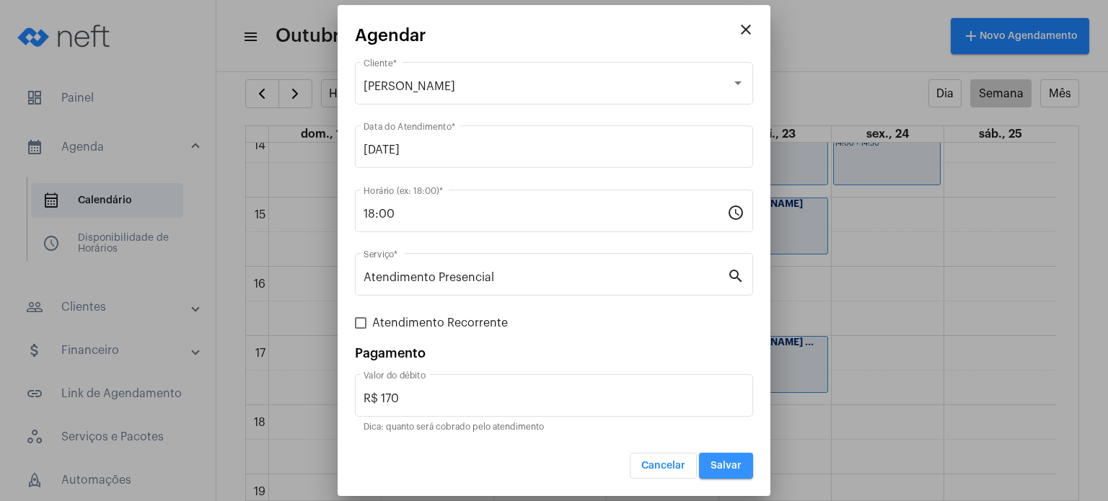
click at [708, 471] on button "Salvar" at bounding box center [726, 466] width 54 height 26
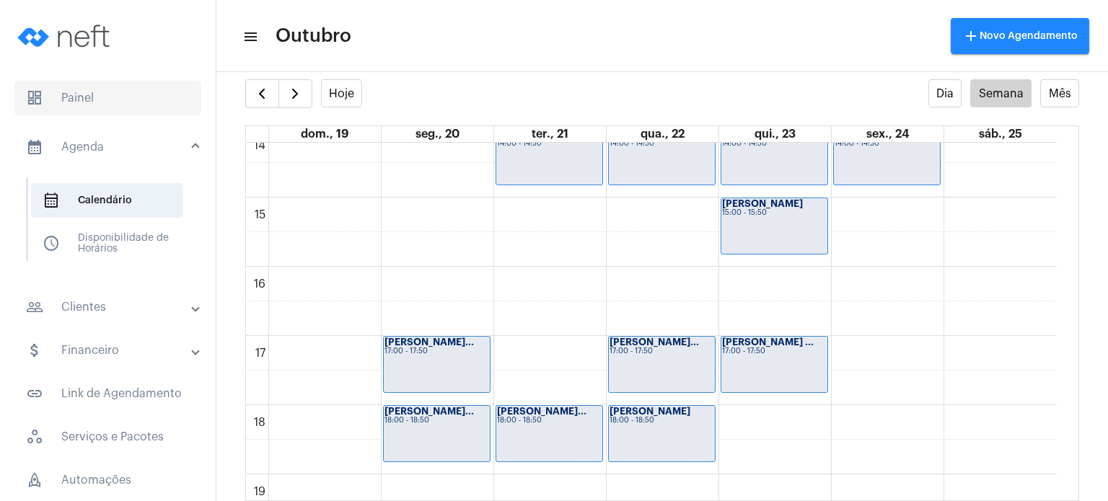
click at [136, 92] on span "dashboard Painel" at bounding box center [107, 98] width 187 height 35
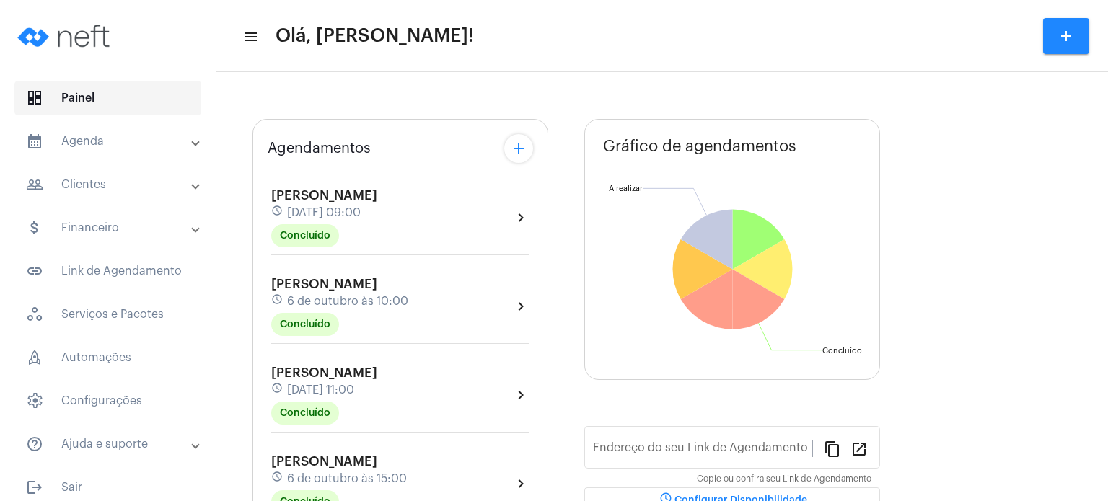
type input "[URL][DOMAIN_NAME]"
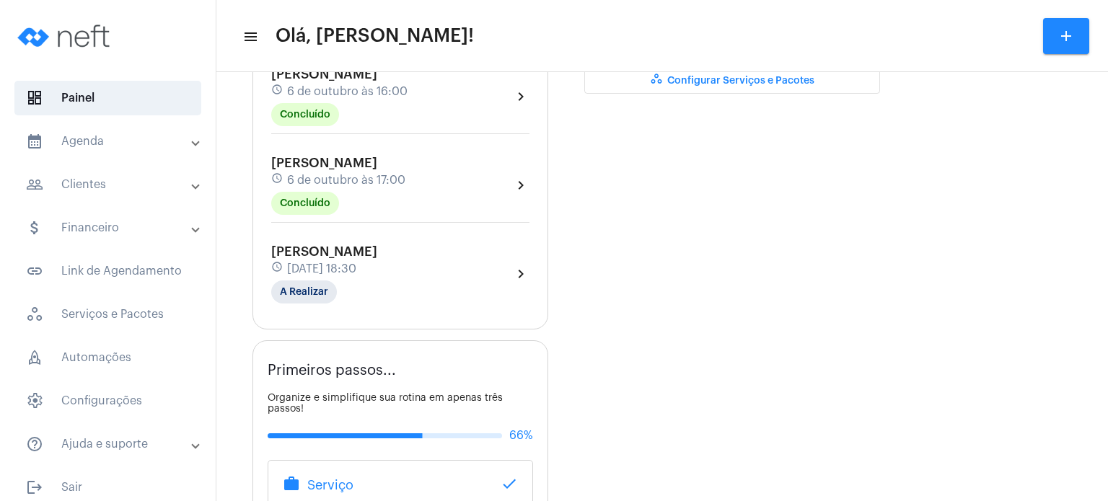
scroll to position [514, 0]
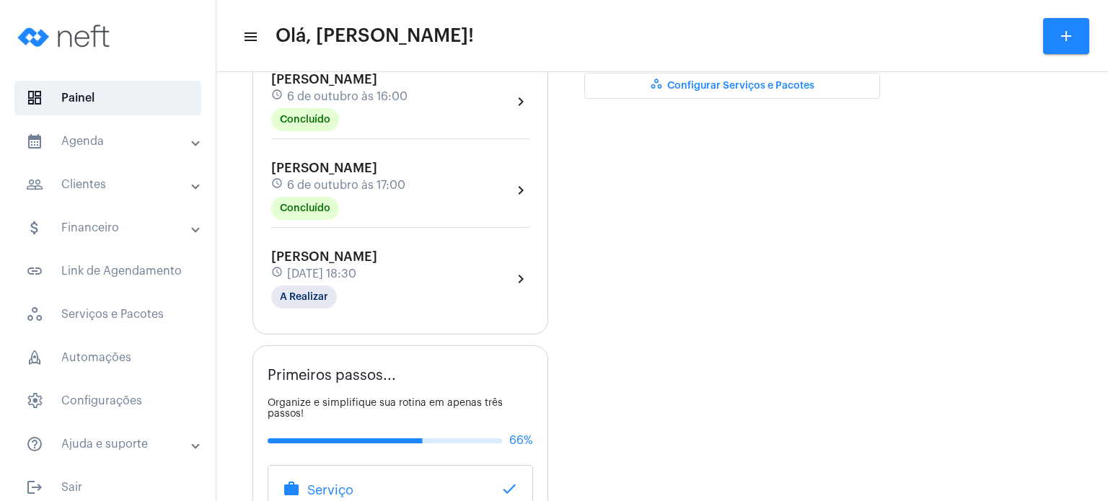
click at [400, 170] on div "[PERSON_NAME] schedule [DATE] 17:00 Concluído" at bounding box center [338, 190] width 134 height 59
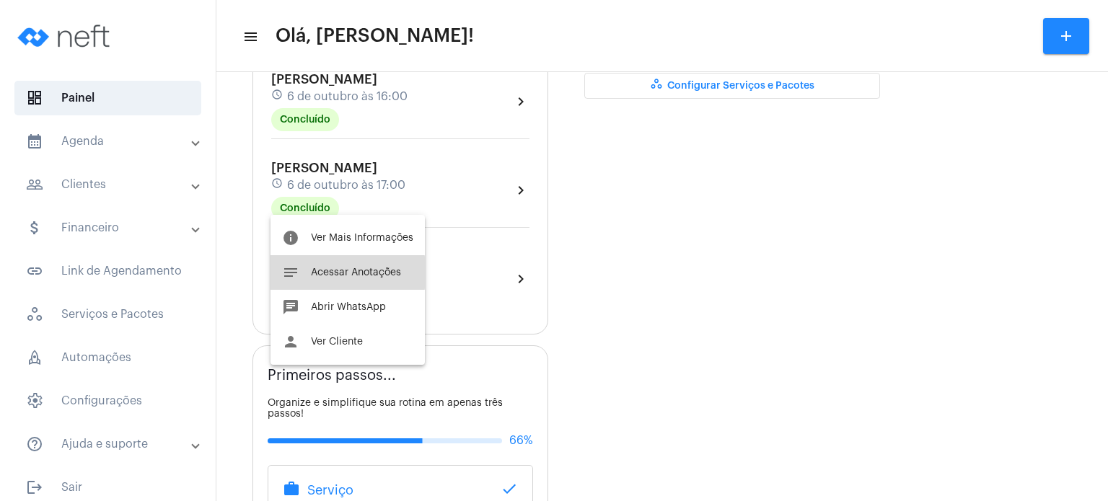
click at [341, 273] on span "Acessar Anotações" at bounding box center [356, 273] width 90 height 10
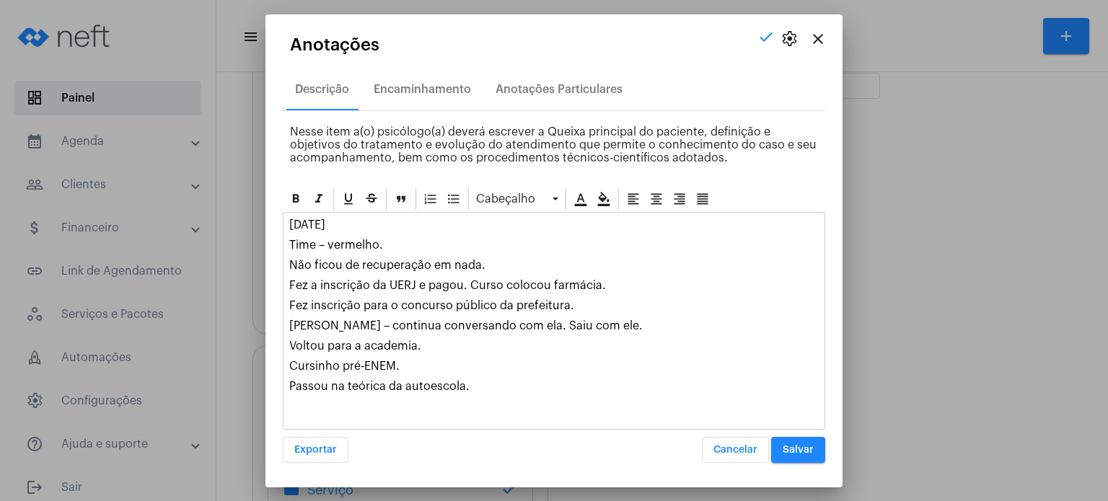
click at [488, 395] on div "[DATE] Time – vermelho. Não ficou de recuperação em nada. Fez a inscrição da UE…" at bounding box center [554, 309] width 541 height 193
click at [796, 457] on button "Salvar" at bounding box center [798, 450] width 54 height 26
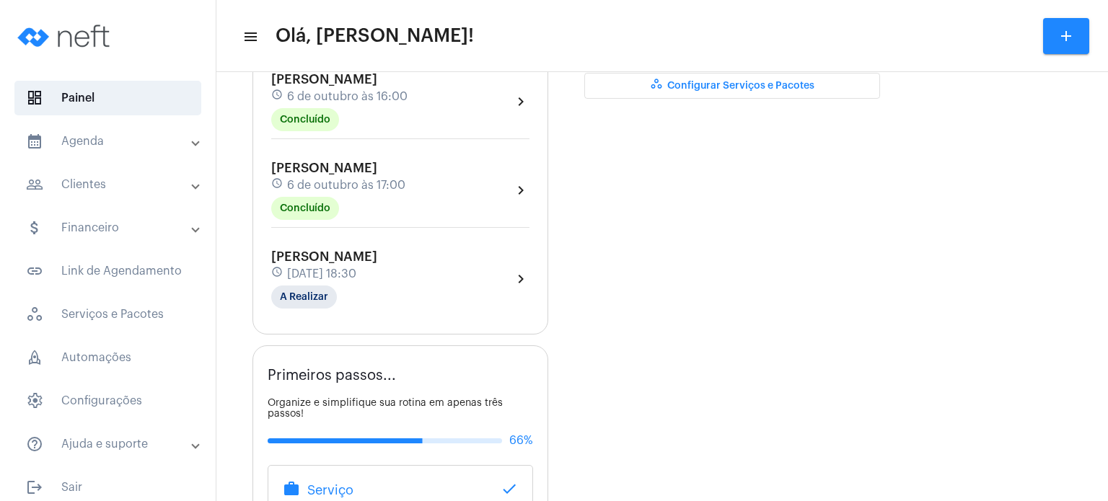
click at [84, 146] on mat-panel-title "calendar_month_outlined Agenda" at bounding box center [109, 141] width 167 height 17
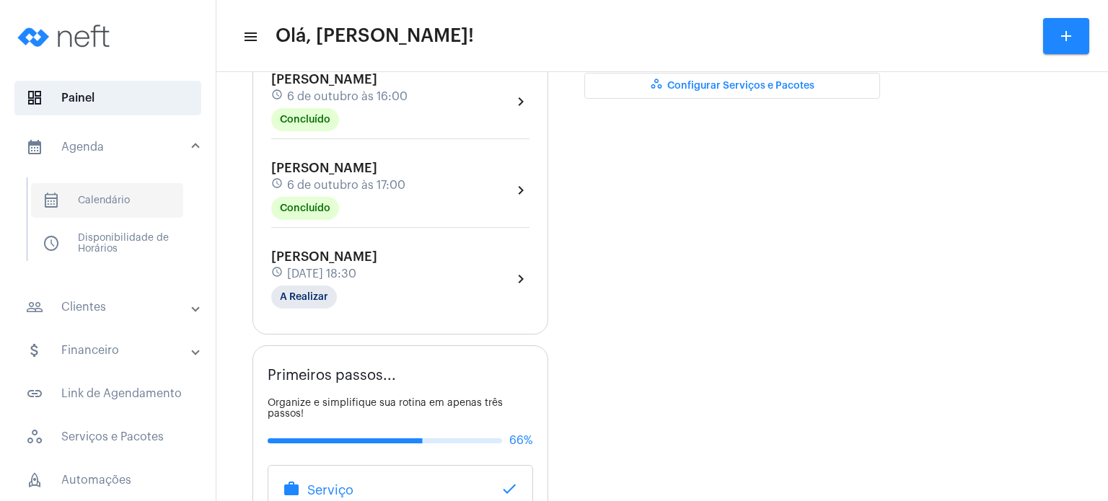
click at [102, 187] on span "calendar_month_outlined Calendário" at bounding box center [107, 200] width 152 height 35
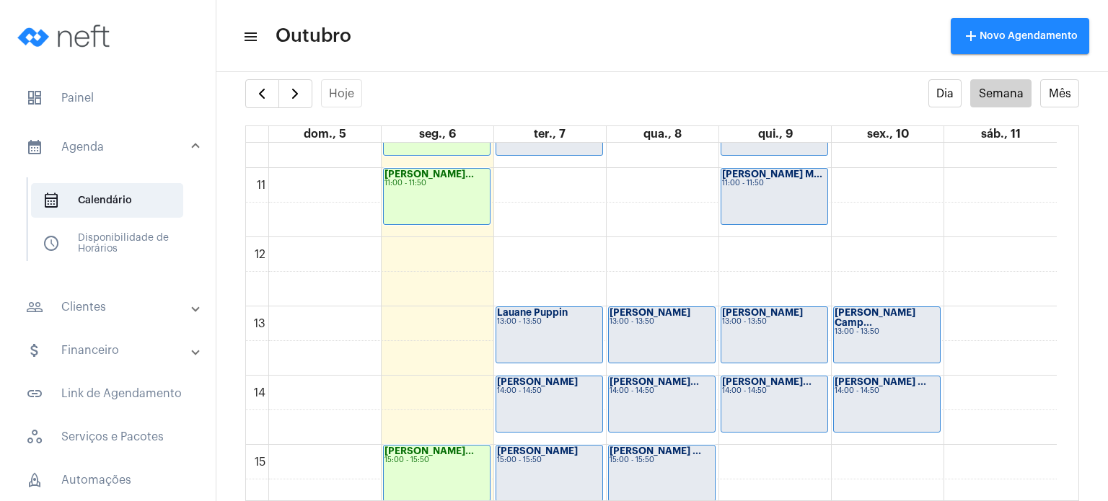
scroll to position [739, 0]
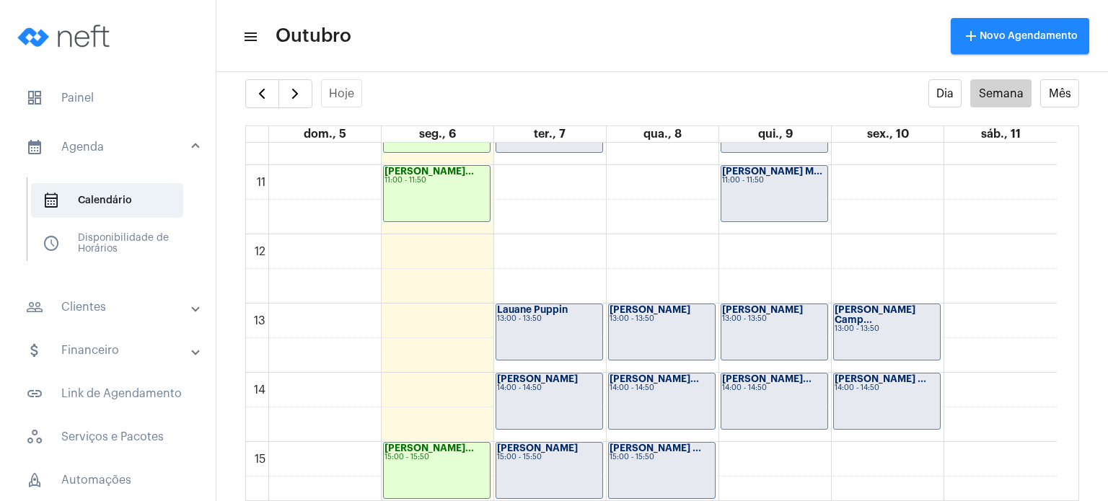
click at [654, 343] on div "[PERSON_NAME] 13:00 - 13:50" at bounding box center [662, 332] width 106 height 56
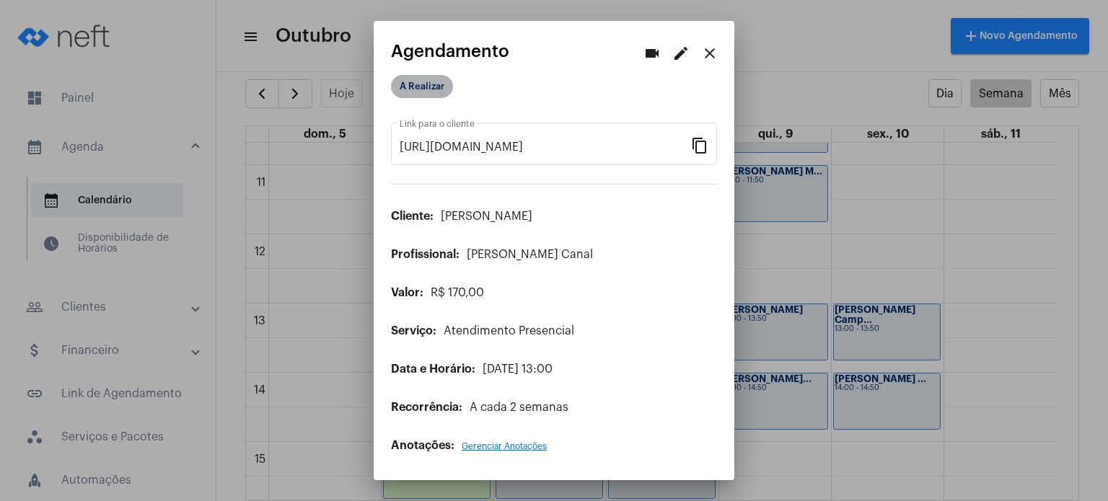
click at [431, 84] on mat-chip "A Realizar" at bounding box center [422, 86] width 62 height 23
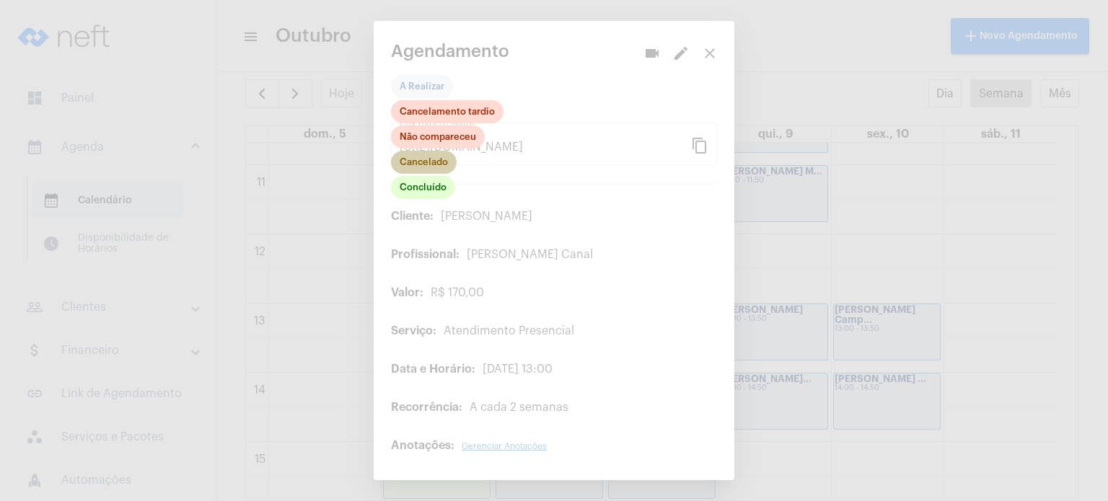
click at [436, 164] on mat-chip "Cancelado" at bounding box center [424, 162] width 66 height 23
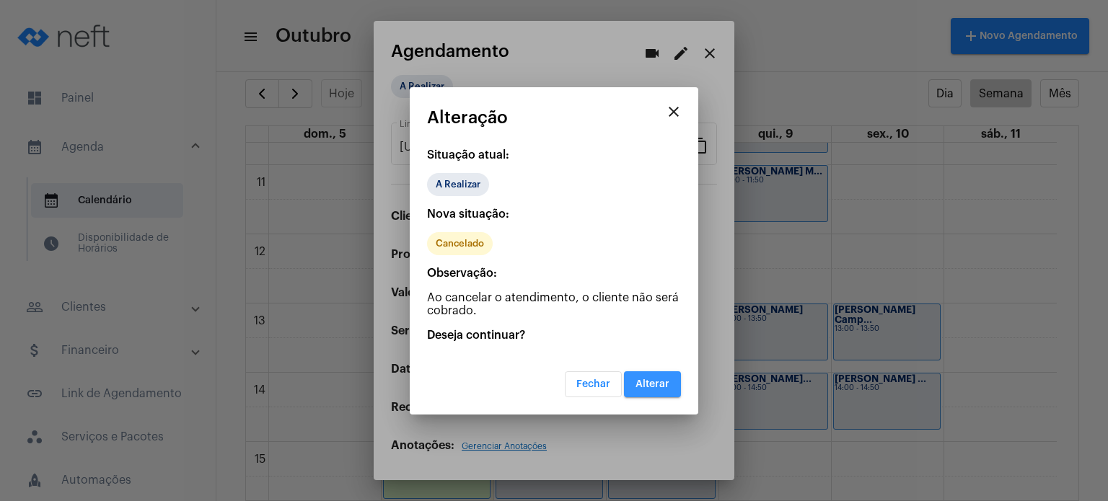
click at [657, 380] on span "Alterar" at bounding box center [653, 384] width 34 height 10
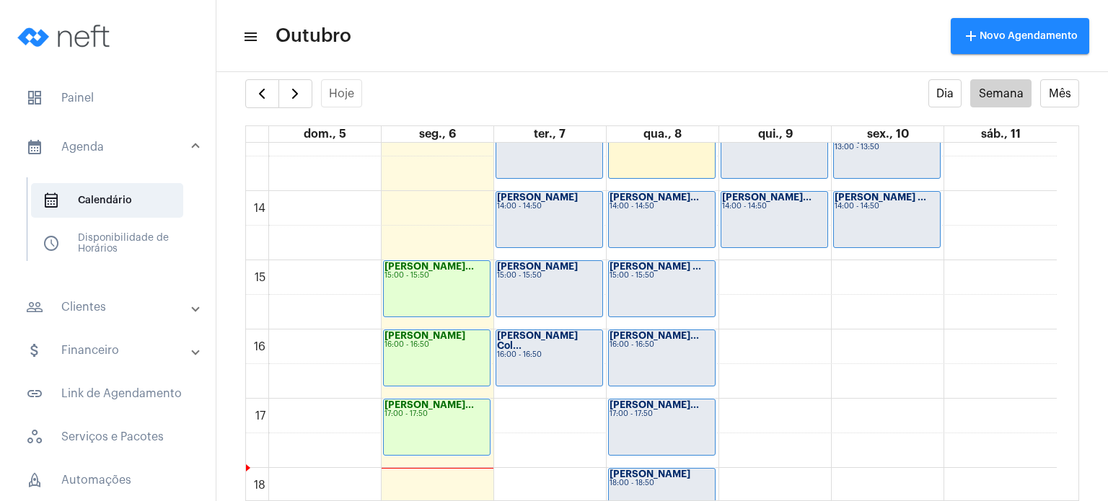
scroll to position [947, 0]
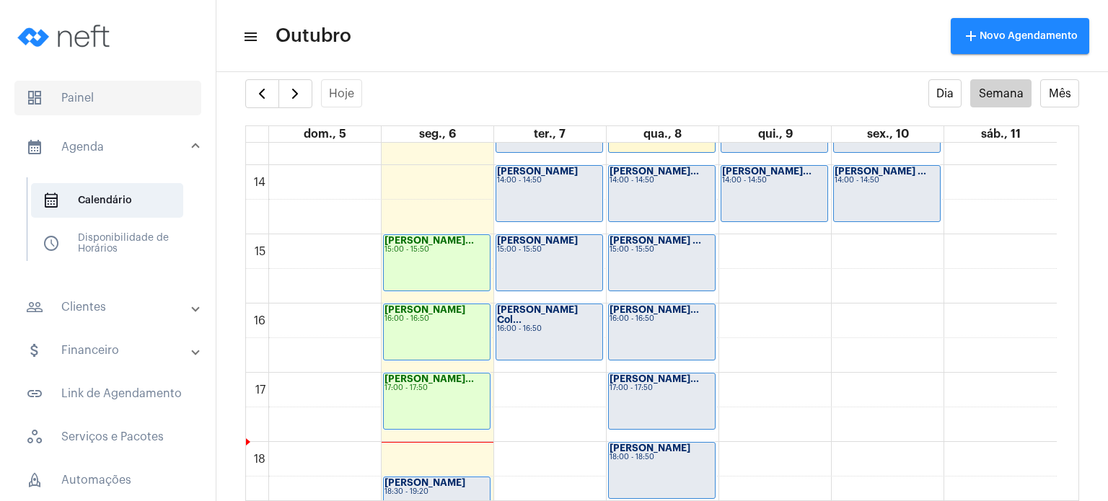
click at [104, 105] on span "dashboard Painel" at bounding box center [107, 98] width 187 height 35
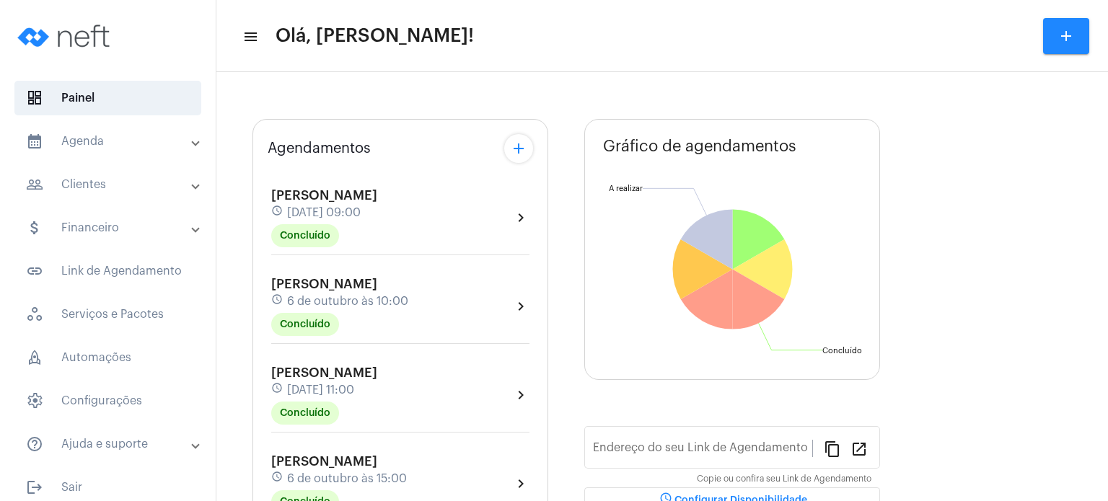
type input "[URL][DOMAIN_NAME]"
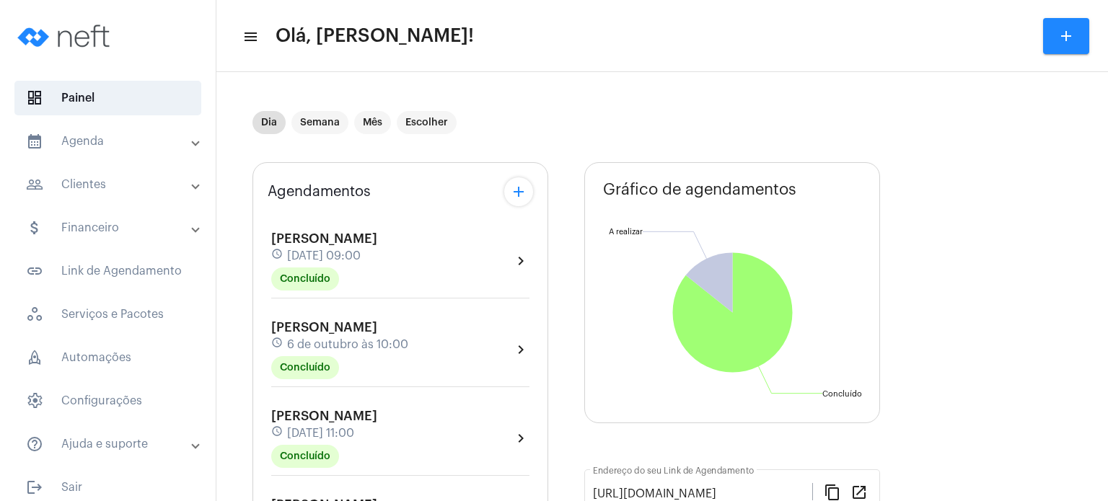
click at [387, 317] on div "[PERSON_NAME] schedule [DATE] 10:00 Concluído chevron_right" at bounding box center [400, 354] width 265 height 74
click at [260, 382] on div "Agendamentos add [PERSON_NAME] schedule [DATE] 09:00 Concluído chevron_right [P…" at bounding box center [401, 505] width 296 height 687
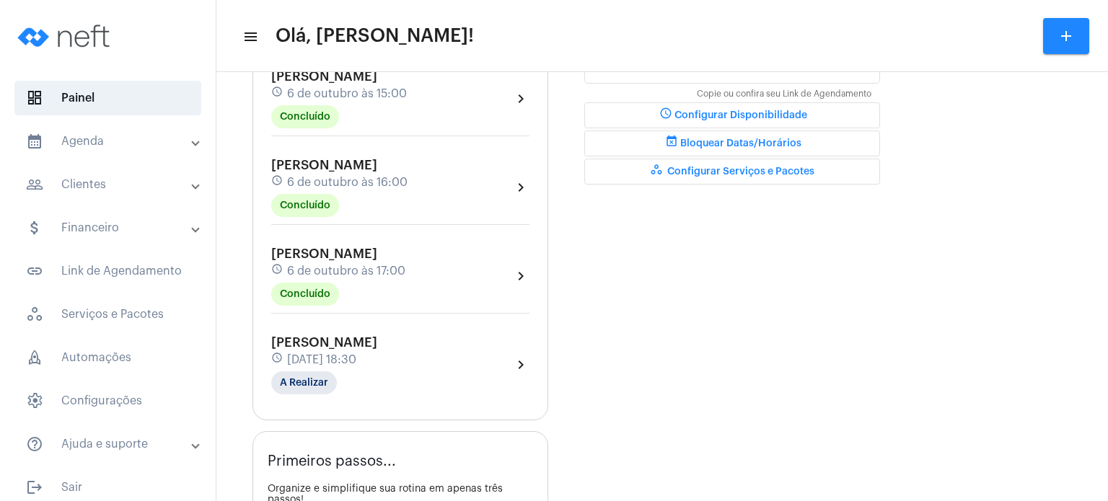
scroll to position [519, 0]
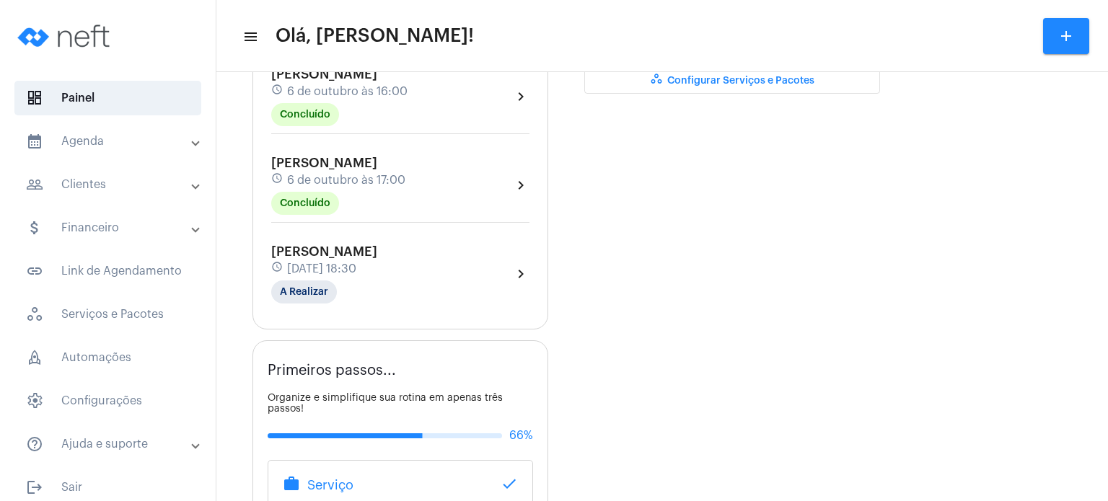
click at [337, 250] on div "[PERSON_NAME] schedule [DATE] 18:30 A Realizar" at bounding box center [324, 274] width 106 height 59
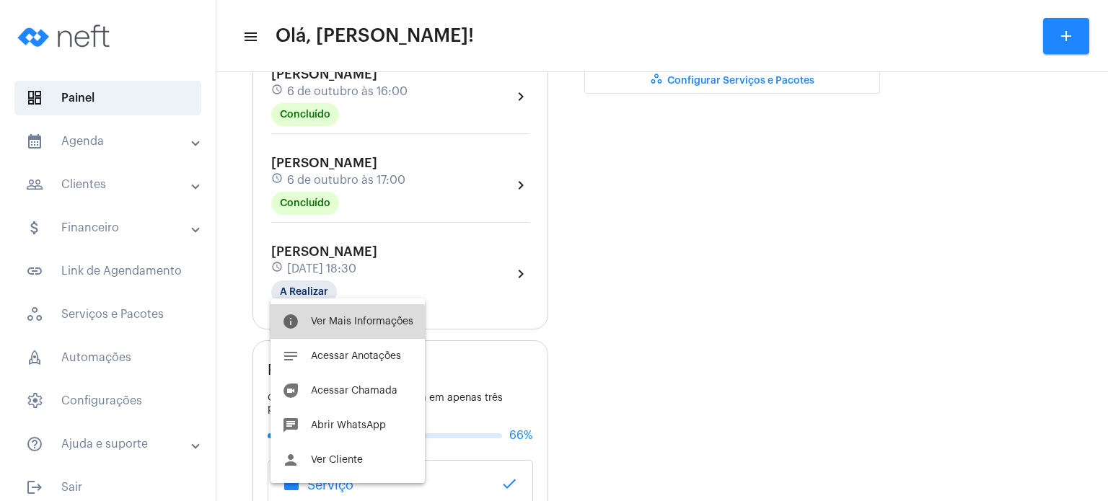
click at [330, 330] on button "info Ver Mais Informações" at bounding box center [348, 321] width 154 height 35
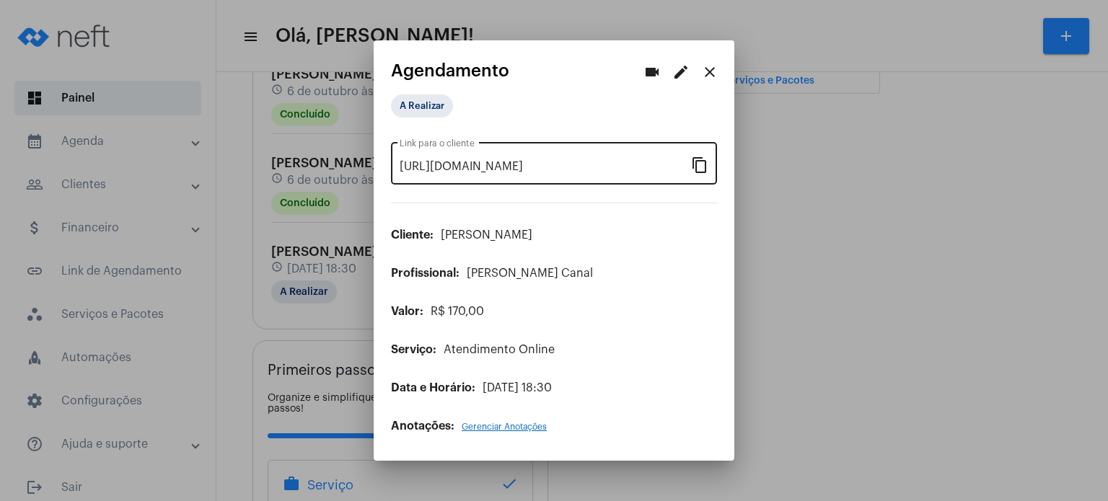
click at [695, 164] on mat-icon "content_copy" at bounding box center [699, 164] width 17 height 17
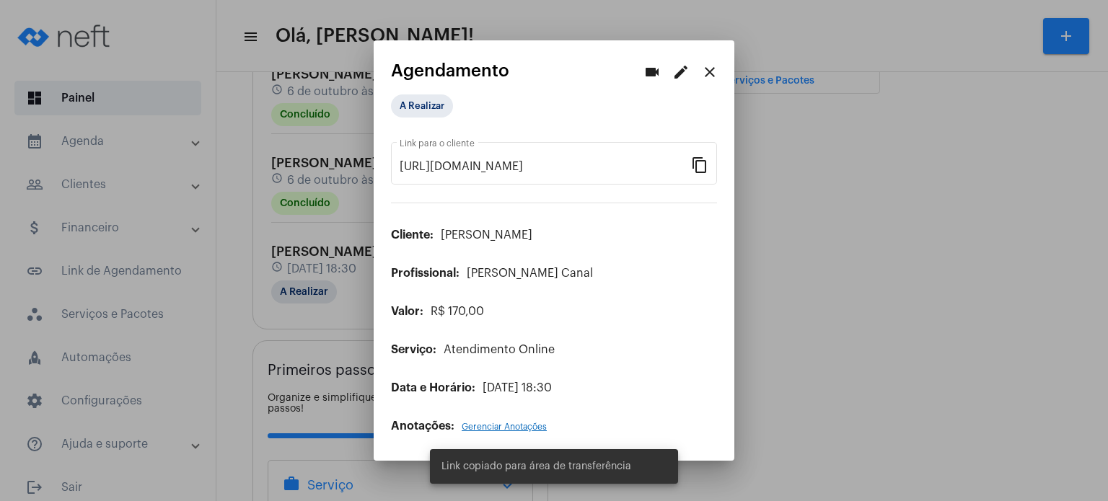
click at [320, 265] on div at bounding box center [554, 250] width 1108 height 501
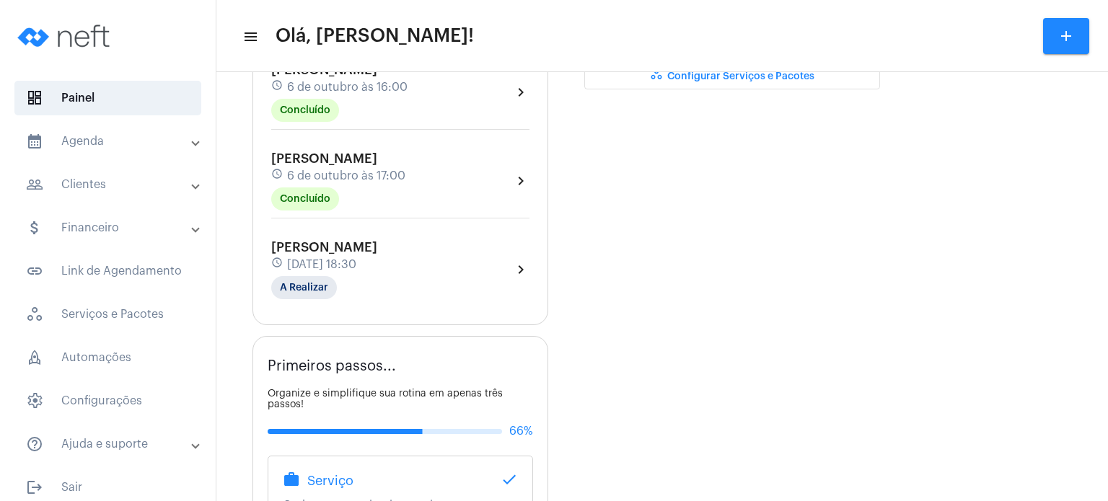
scroll to position [531, 0]
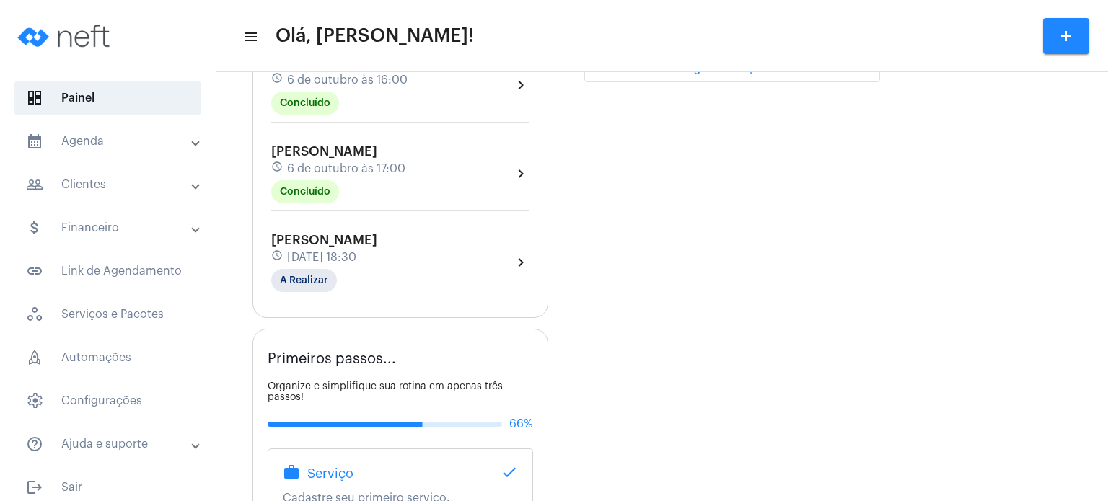
click at [377, 250] on div "schedule [DATE] 18:30" at bounding box center [324, 258] width 106 height 16
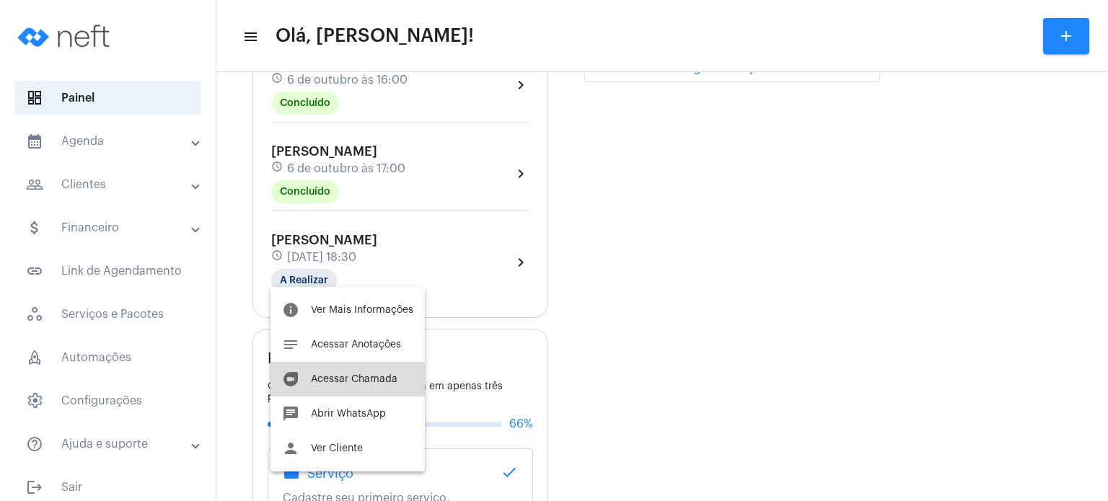
click at [358, 382] on span "Acessar Chamada" at bounding box center [354, 379] width 87 height 10
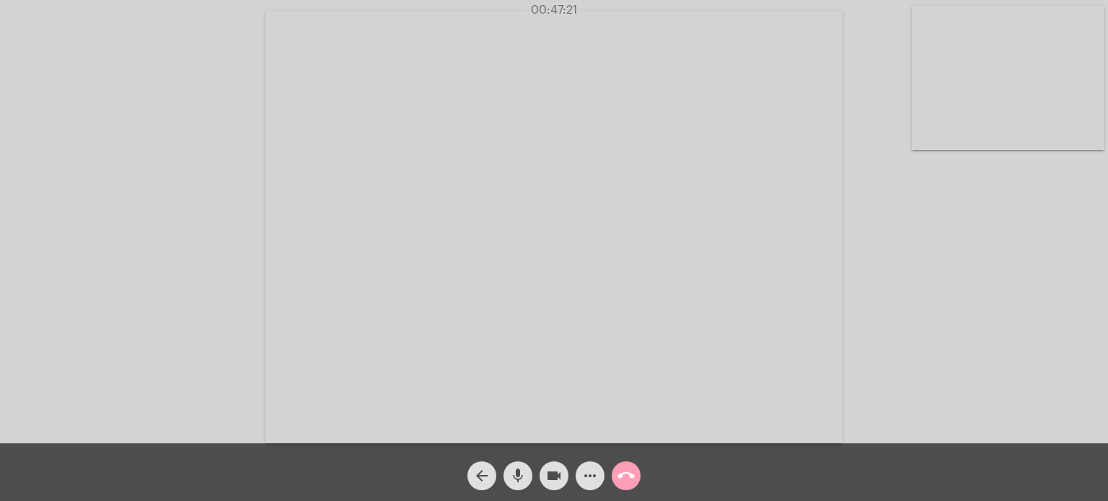
click at [625, 472] on mat-icon "call_end" at bounding box center [626, 475] width 17 height 17
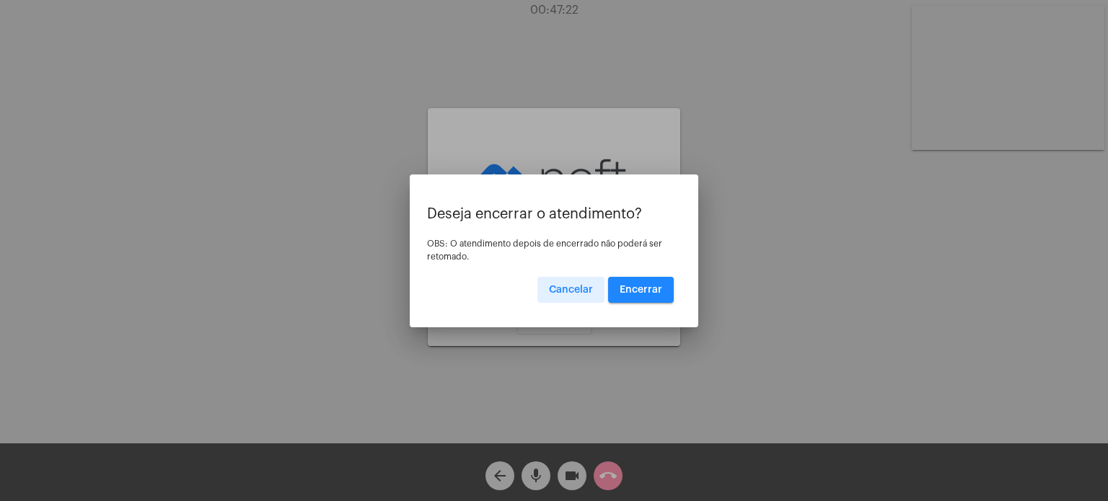
click at [654, 283] on button "Encerrar" at bounding box center [641, 290] width 66 height 26
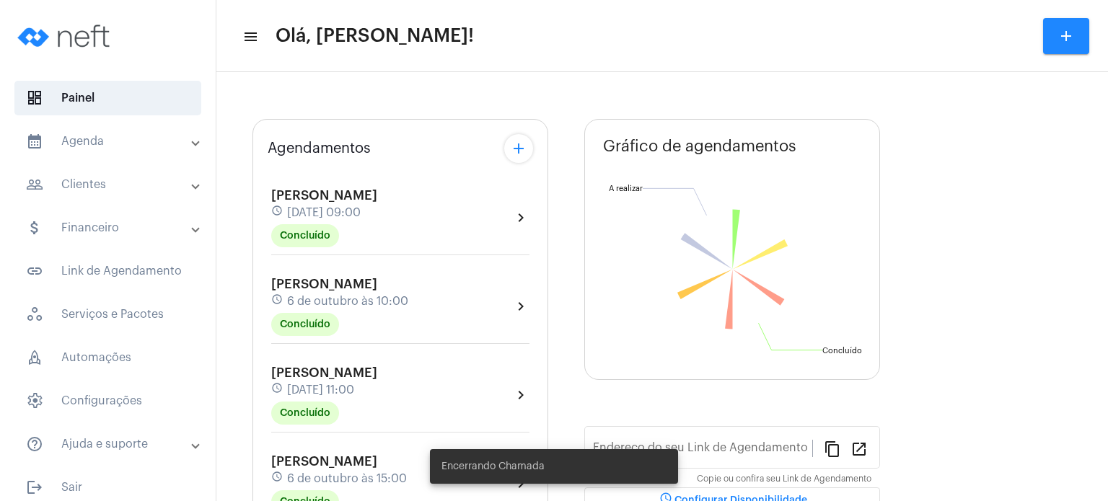
type input "[URL][DOMAIN_NAME]"
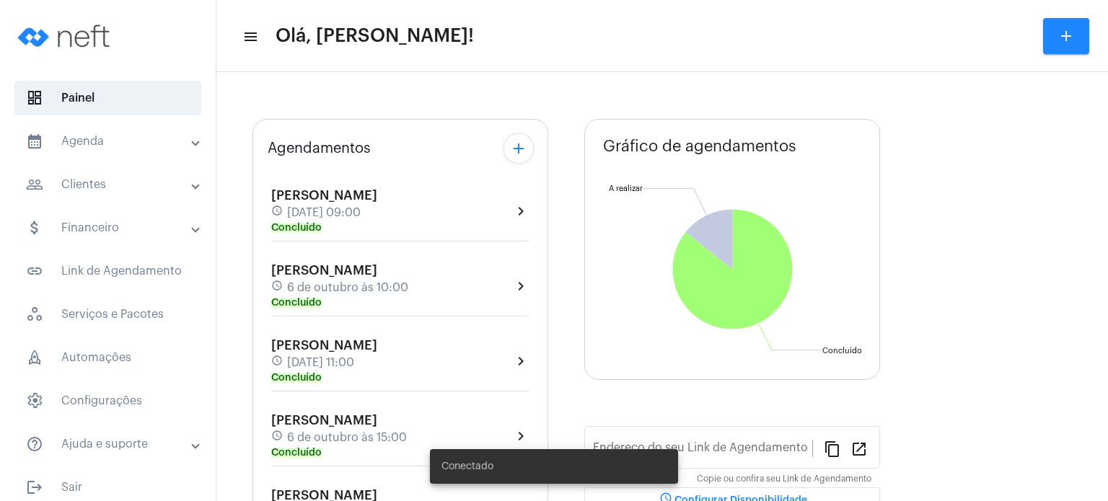
type input "[URL][DOMAIN_NAME]"
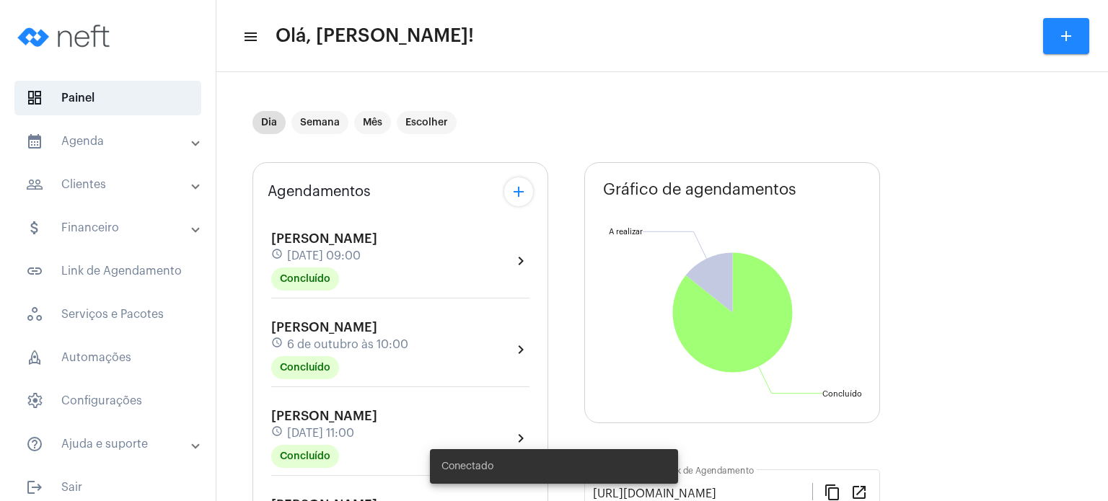
click at [129, 136] on mat-panel-title "calendar_month_outlined Agenda" at bounding box center [109, 141] width 167 height 17
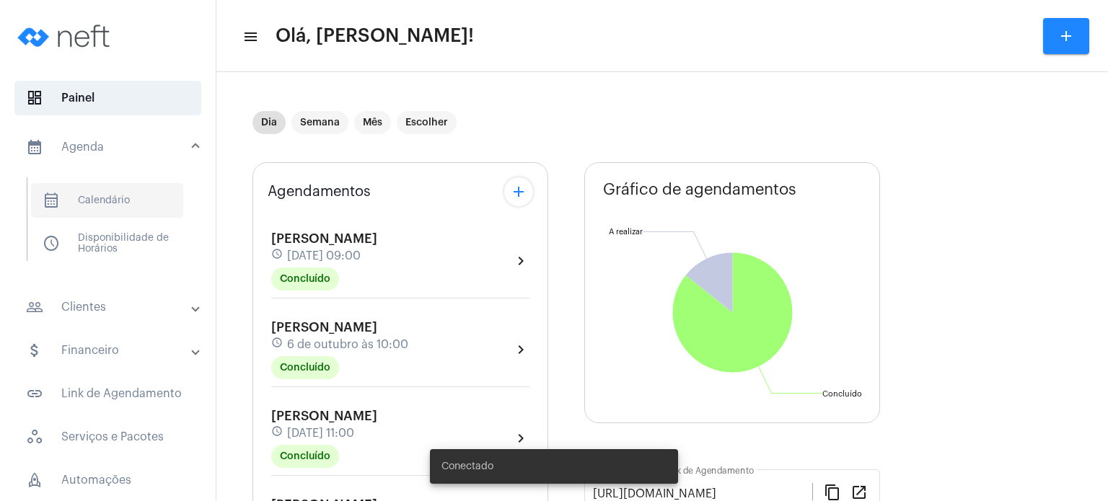
click at [115, 188] on span "calendar_month_outlined Calendário" at bounding box center [107, 200] width 152 height 35
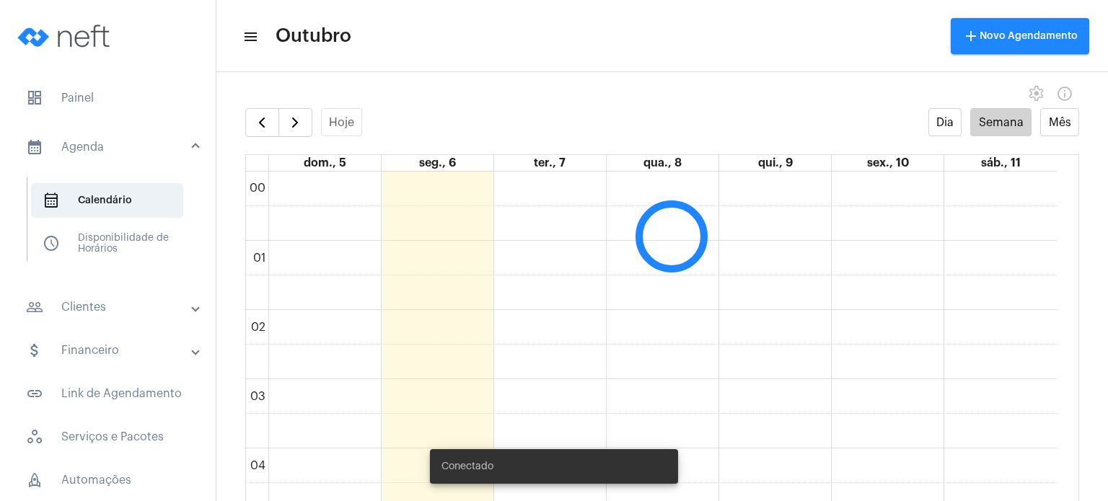
scroll to position [416, 0]
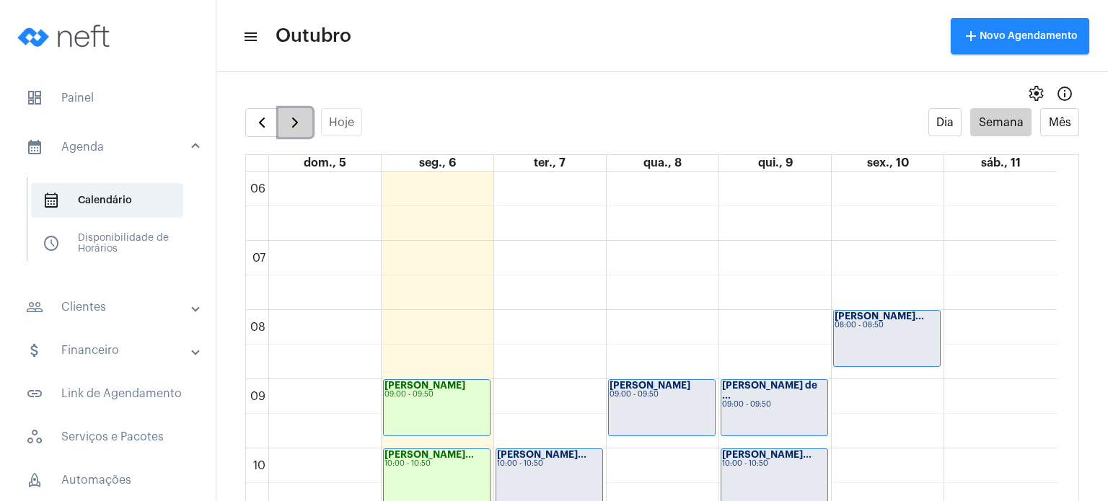
click at [299, 126] on span "button" at bounding box center [294, 122] width 17 height 17
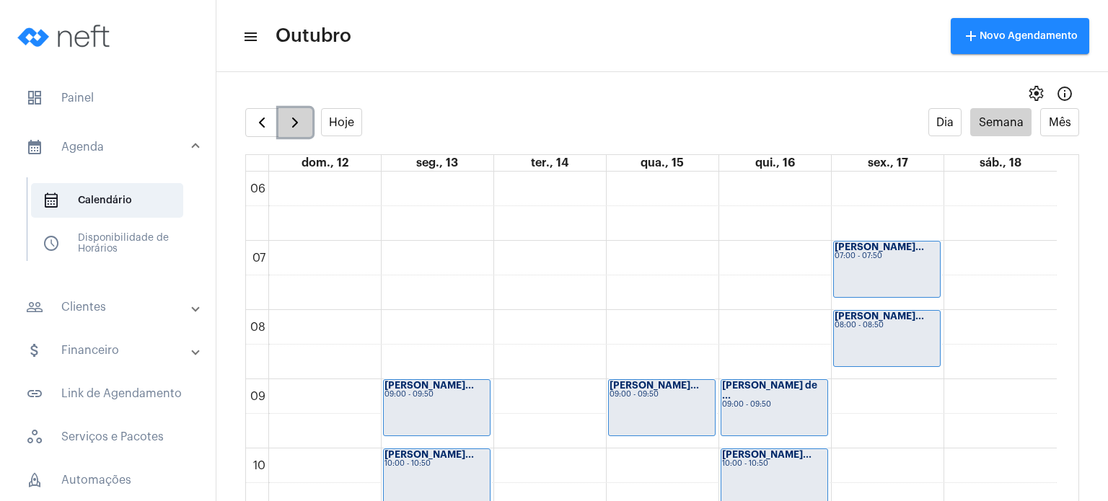
click at [299, 126] on span "button" at bounding box center [294, 122] width 17 height 17
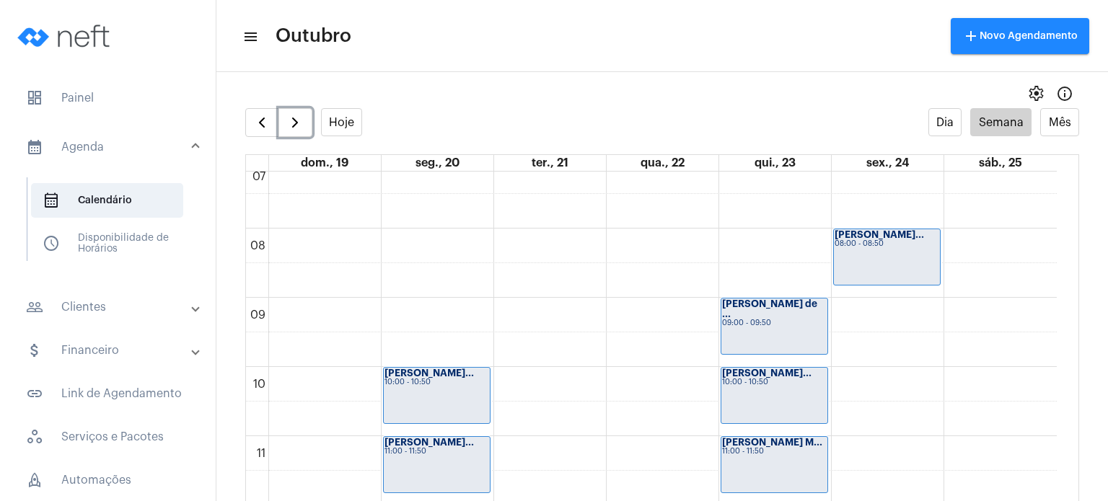
scroll to position [494, 0]
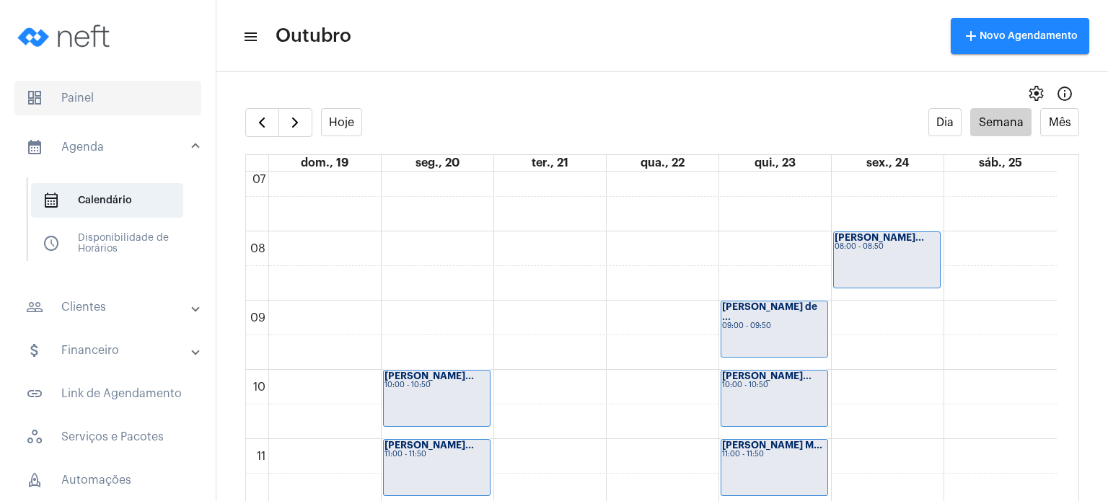
click at [99, 101] on span "dashboard Painel" at bounding box center [107, 98] width 187 height 35
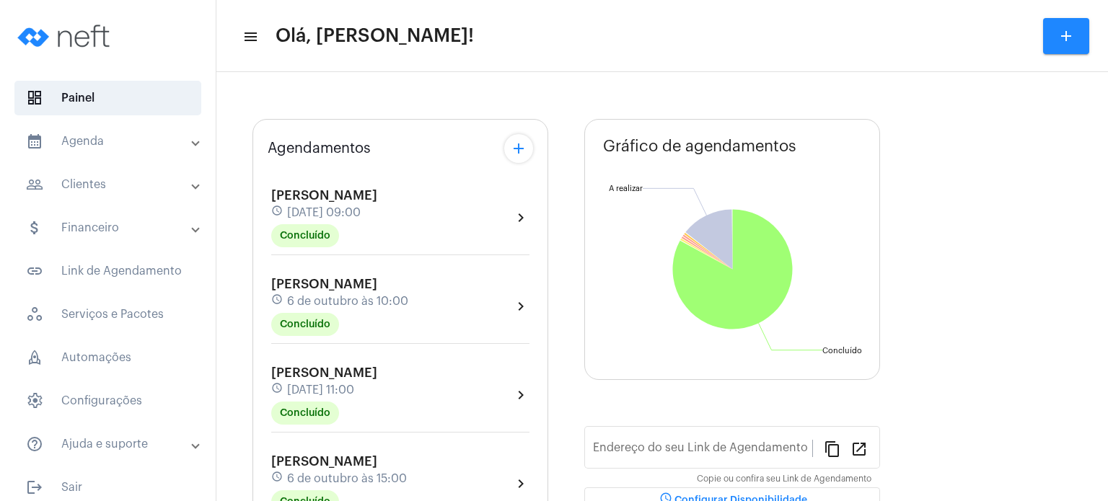
type input "[URL][DOMAIN_NAME]"
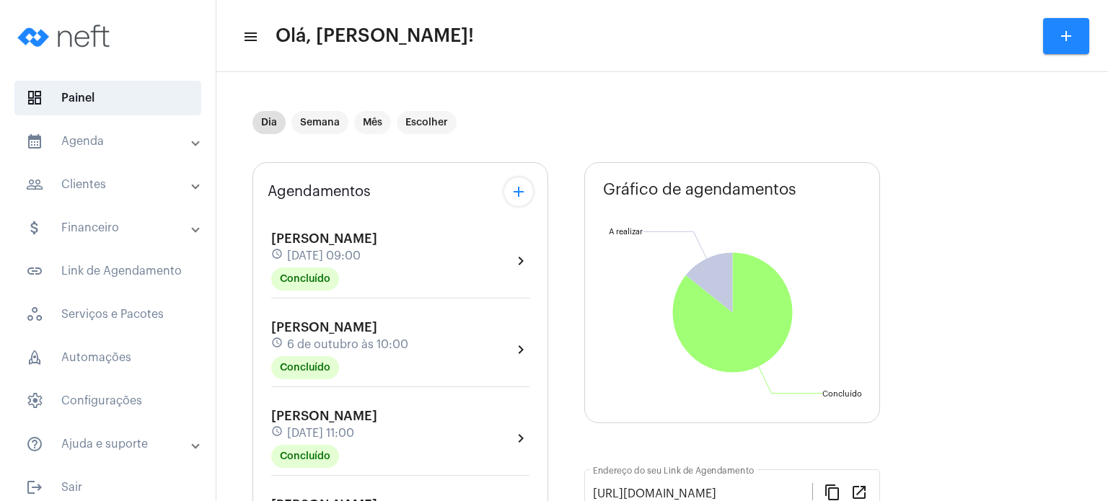
click at [260, 313] on div "Agendamentos add [PERSON_NAME] schedule [DATE] 09:00 Concluído chevron_right [P…" at bounding box center [401, 505] width 296 height 687
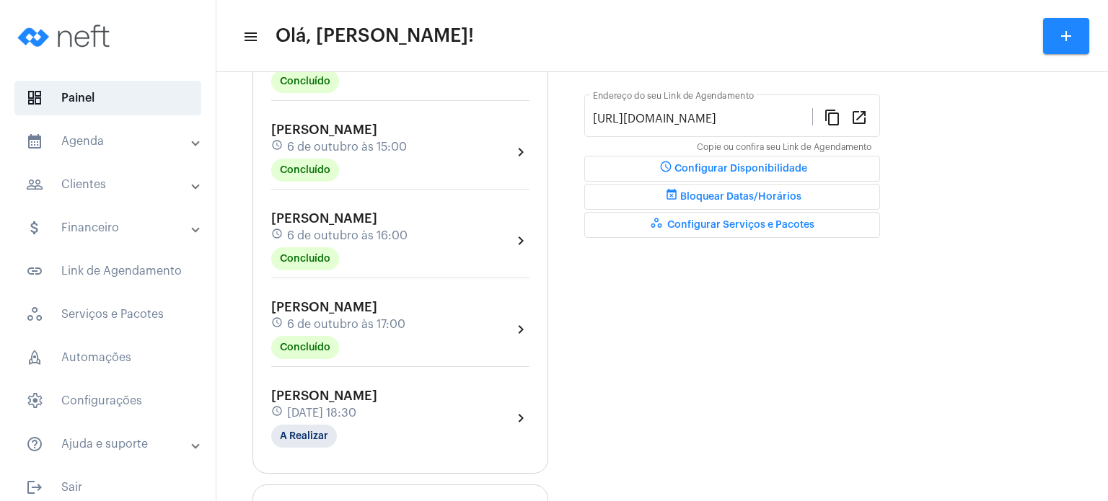
scroll to position [404, 0]
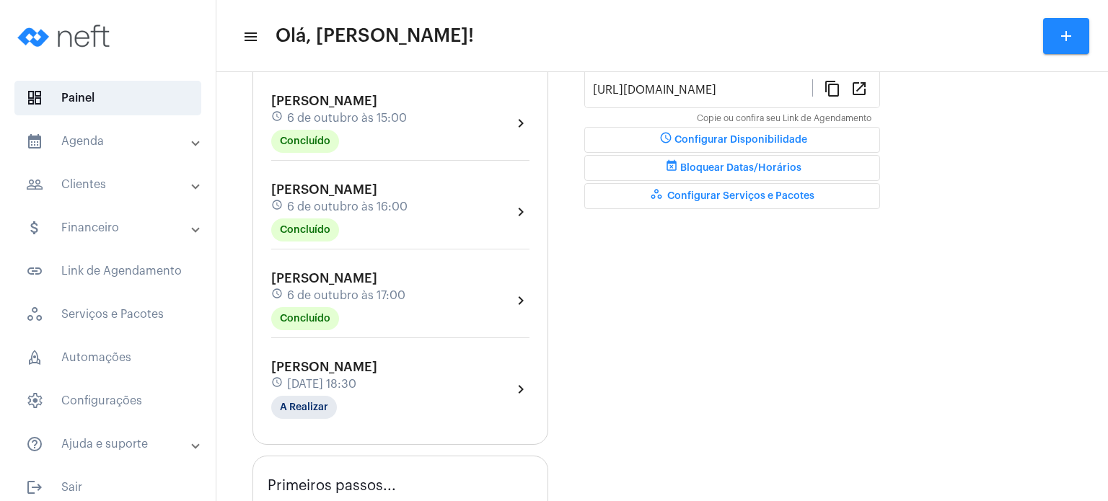
click at [307, 379] on span "[DATE] 18:30" at bounding box center [321, 384] width 69 height 13
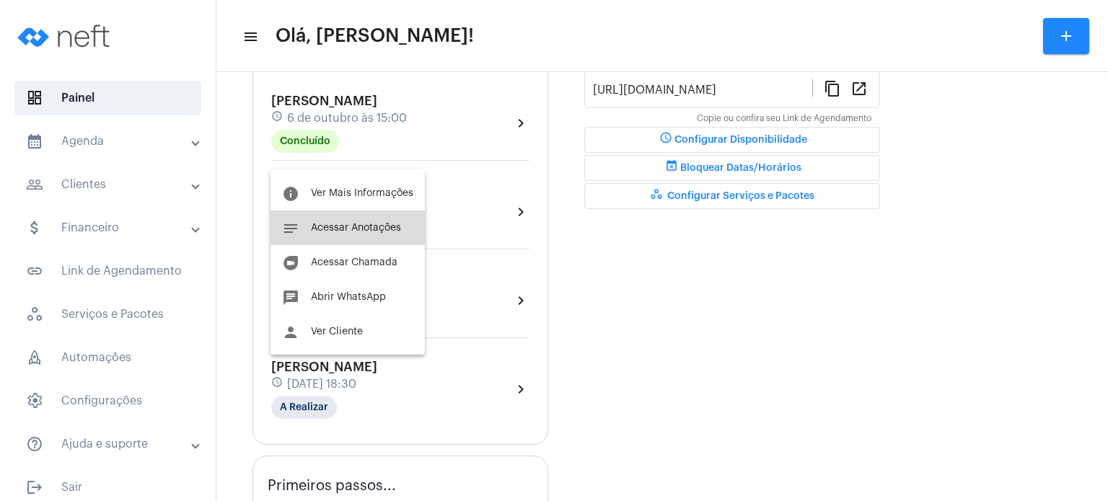
click at [355, 227] on span "Acessar Anotações" at bounding box center [356, 228] width 90 height 10
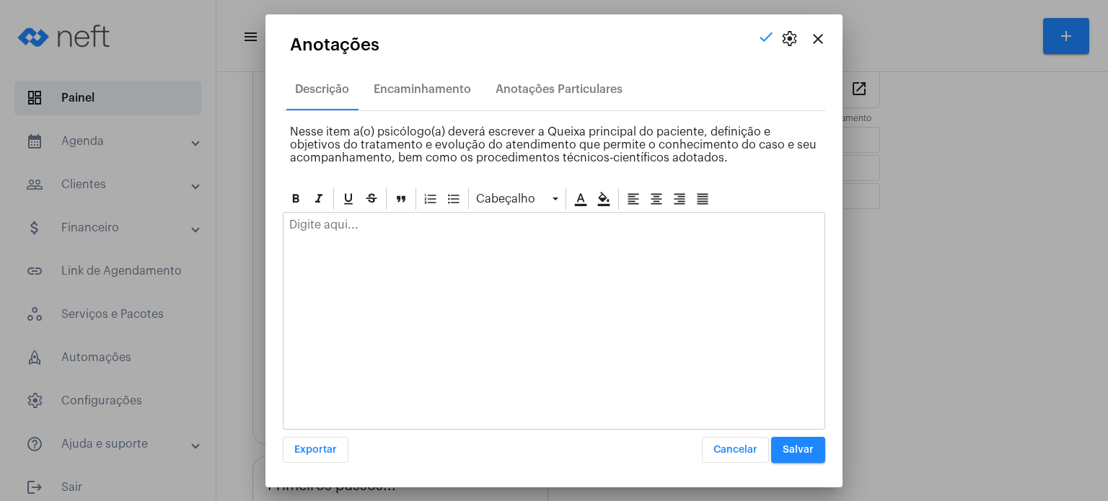
click at [355, 227] on p at bounding box center [554, 225] width 530 height 13
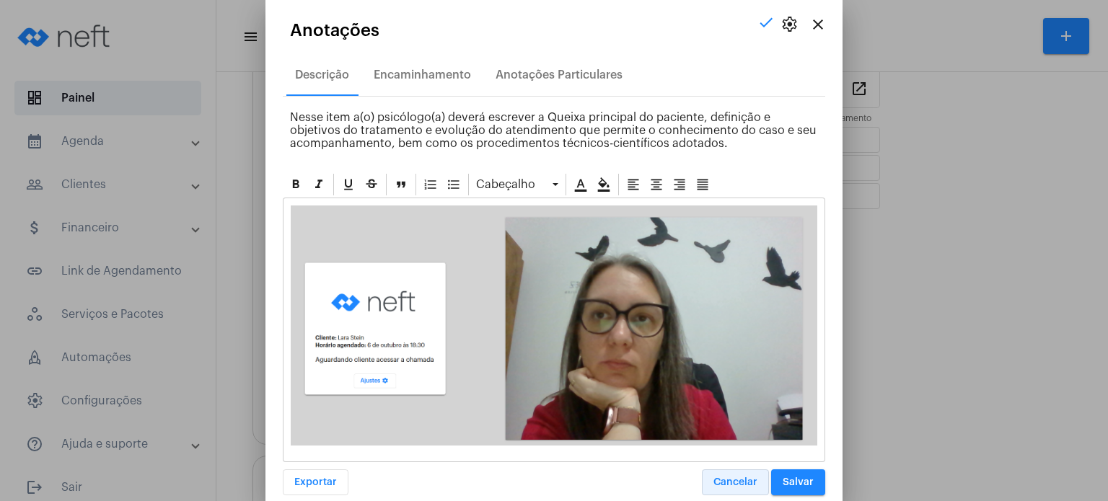
click at [733, 478] on span "Cancelar" at bounding box center [736, 483] width 44 height 10
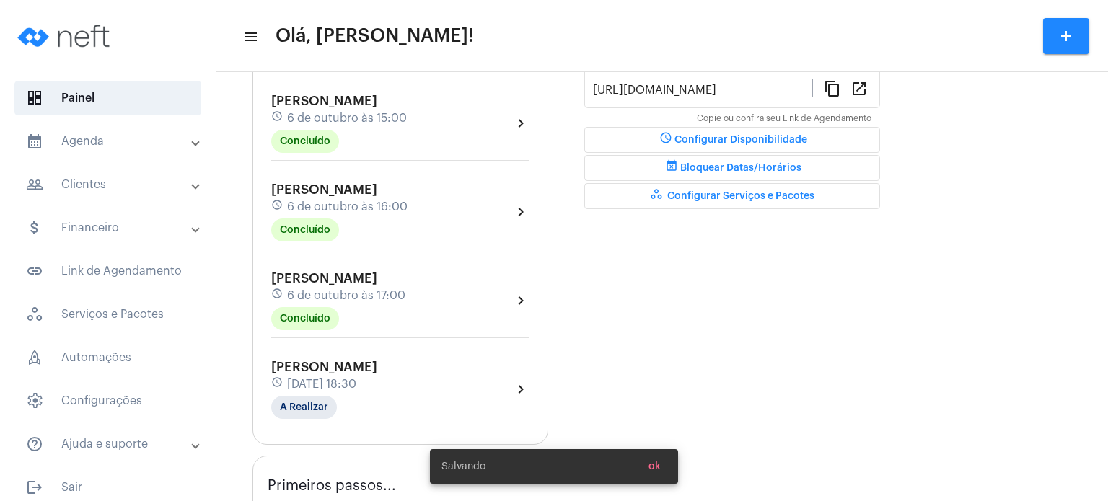
click at [348, 378] on span "[DATE] 18:30" at bounding box center [321, 384] width 69 height 13
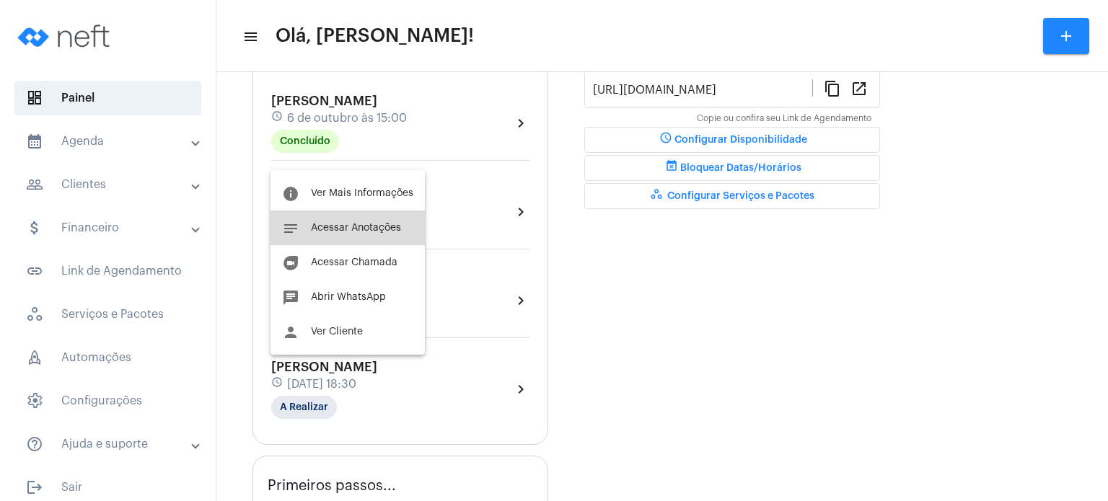
click at [356, 230] on span "Acessar Anotações" at bounding box center [356, 228] width 90 height 10
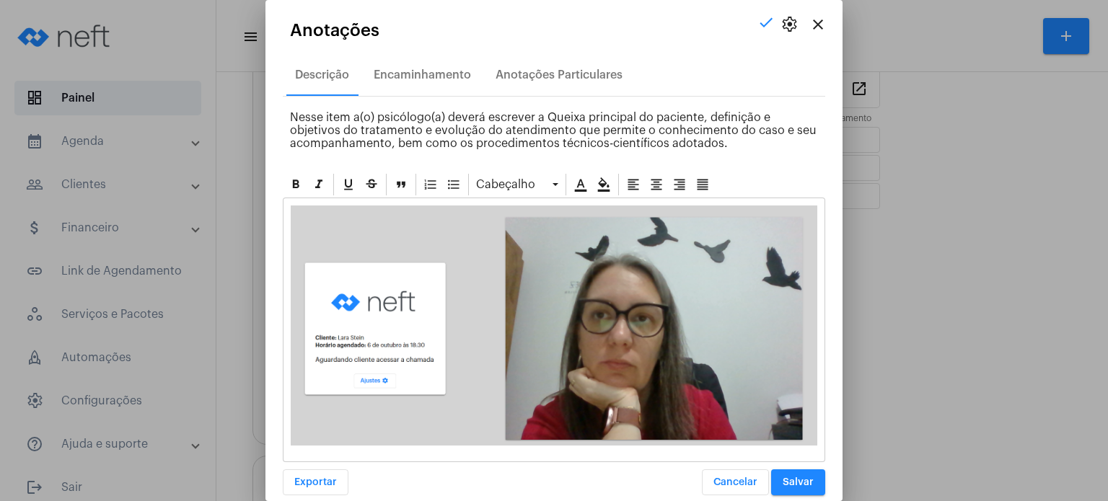
click at [628, 377] on img at bounding box center [554, 326] width 527 height 240
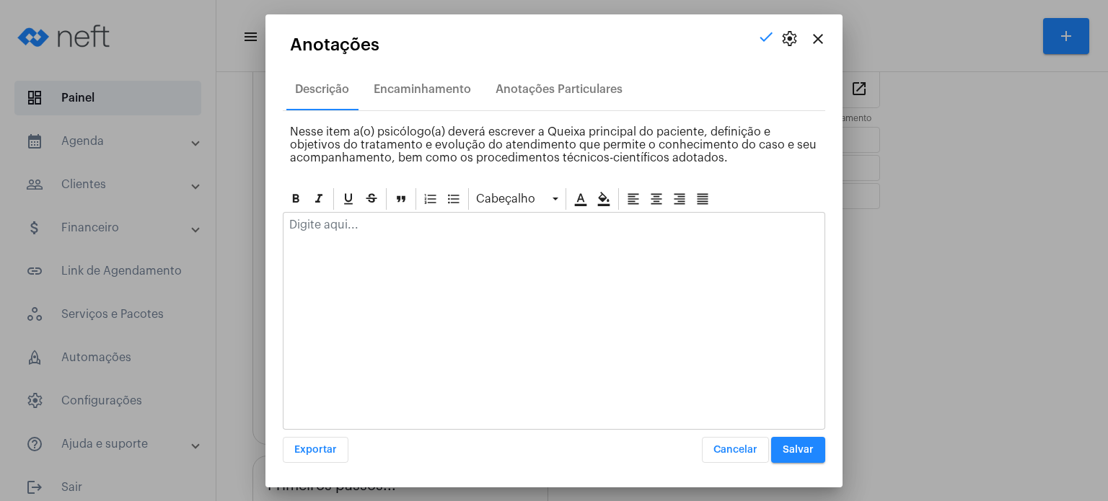
paste div
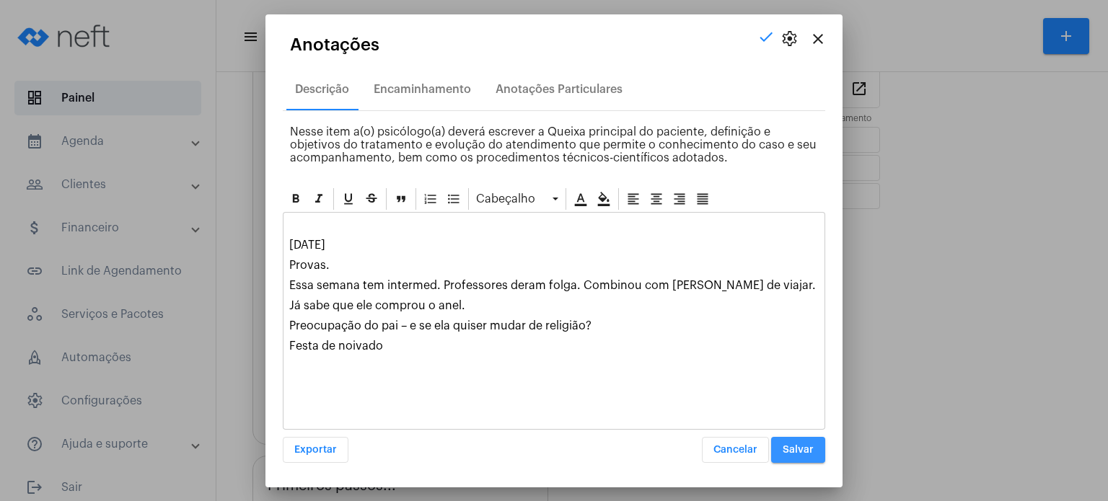
click at [796, 456] on button "Salvar" at bounding box center [798, 450] width 54 height 26
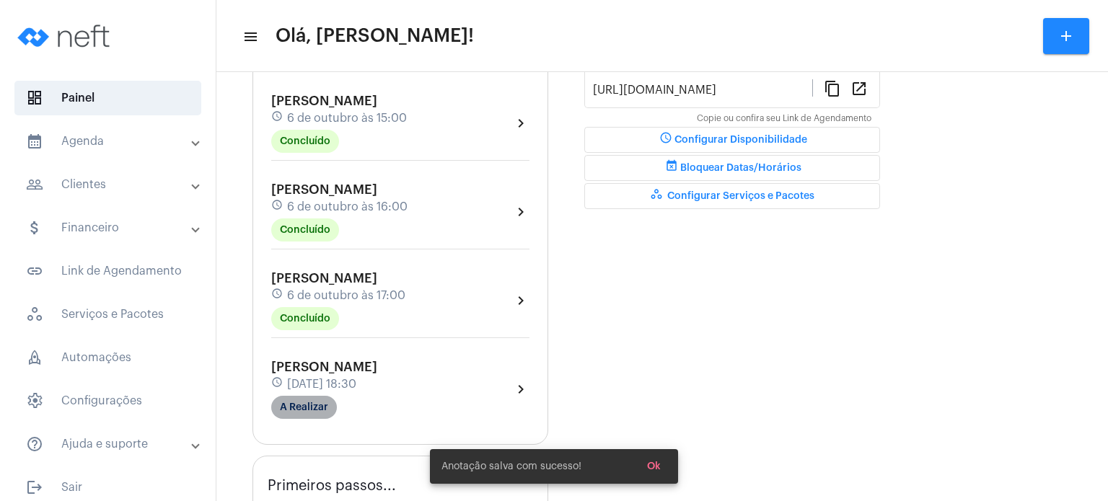
click at [316, 402] on mat-chip "A Realizar" at bounding box center [304, 407] width 66 height 23
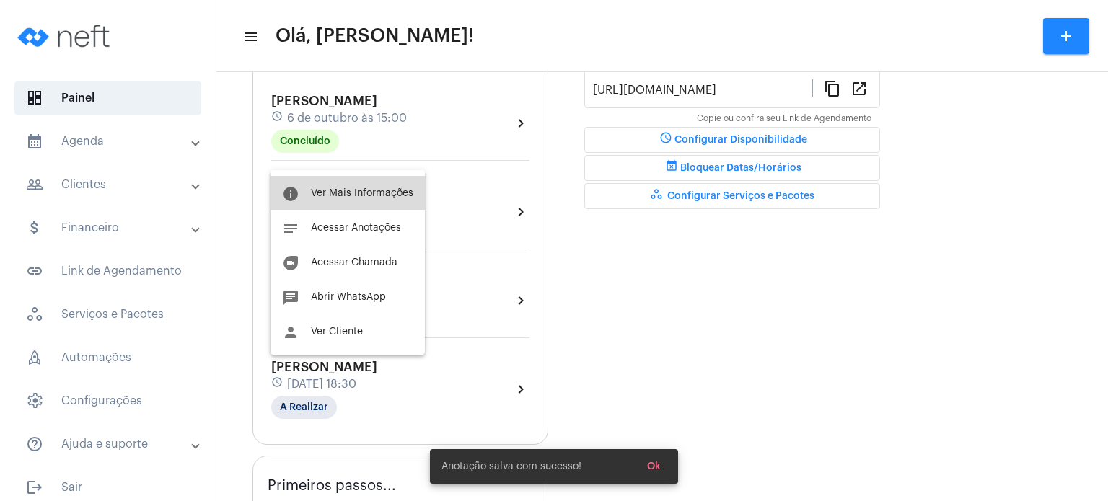
click at [363, 194] on span "Ver Mais Informações" at bounding box center [362, 193] width 102 height 10
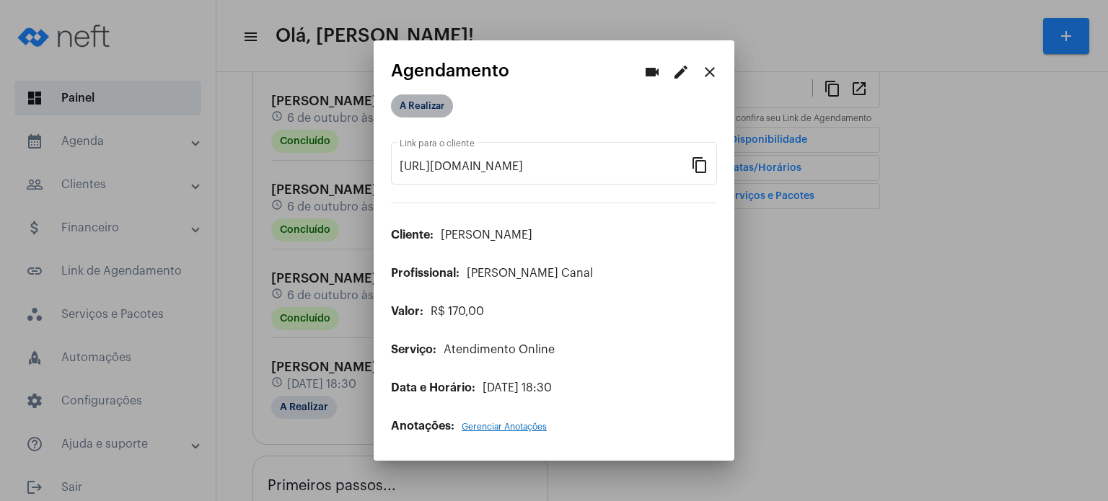
click at [418, 113] on mat-chip "A Realizar" at bounding box center [422, 106] width 62 height 23
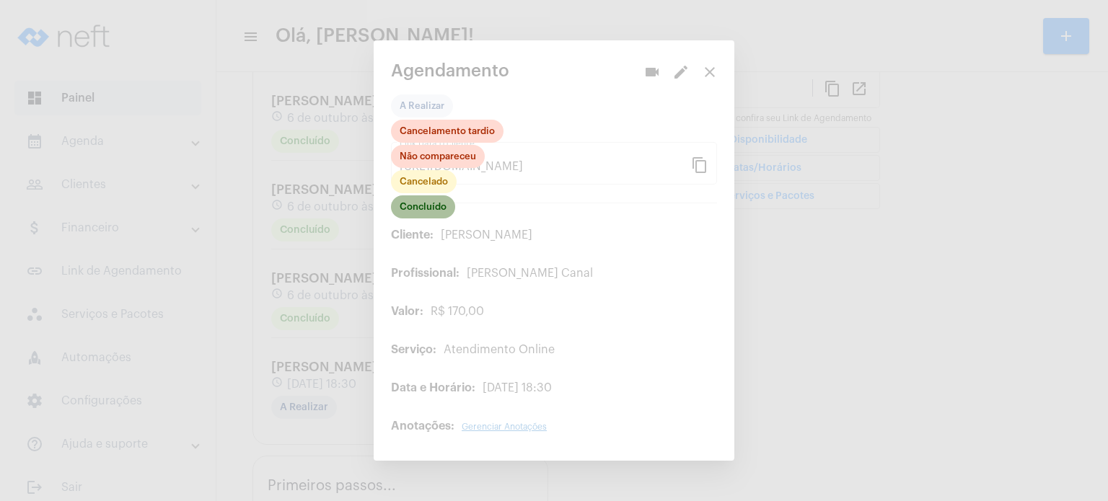
click at [427, 213] on mat-chip "Concluído" at bounding box center [423, 207] width 64 height 23
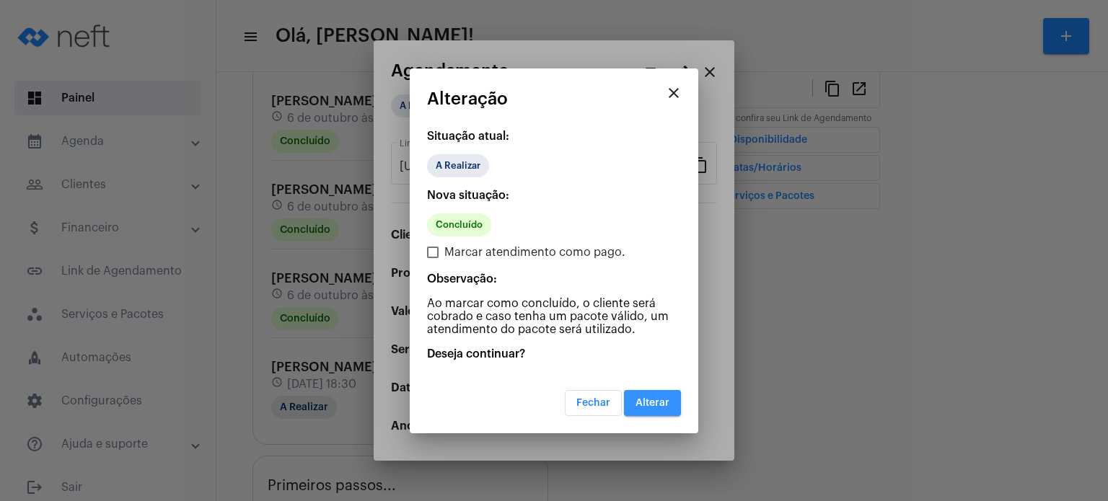
click at [655, 411] on button "Alterar" at bounding box center [652, 403] width 57 height 26
